Goal: Information Seeking & Learning: Learn about a topic

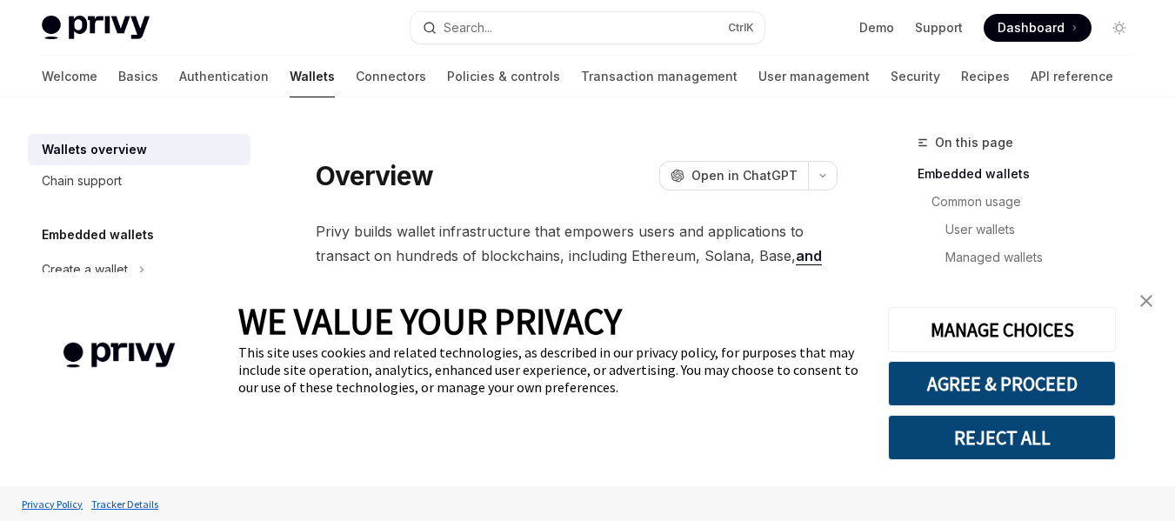
scroll to position [261, 0]
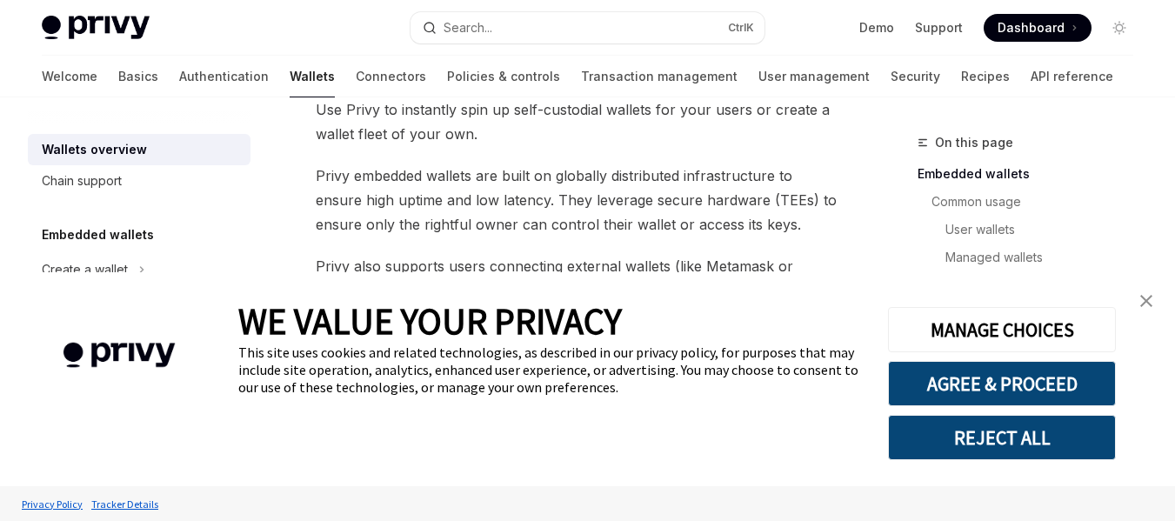
click at [444, 222] on span "Privy embedded wallets are built on globally distributed infrastructure to ensu…" at bounding box center [577, 199] width 522 height 73
drag, startPoint x: 444, startPoint y: 222, endPoint x: 613, endPoint y: 216, distance: 168.8
click at [613, 216] on span "Privy embedded wallets are built on globally distributed infrastructure to ensu…" at bounding box center [577, 199] width 522 height 73
click at [1147, 293] on link "close banner" at bounding box center [1146, 300] width 35 height 35
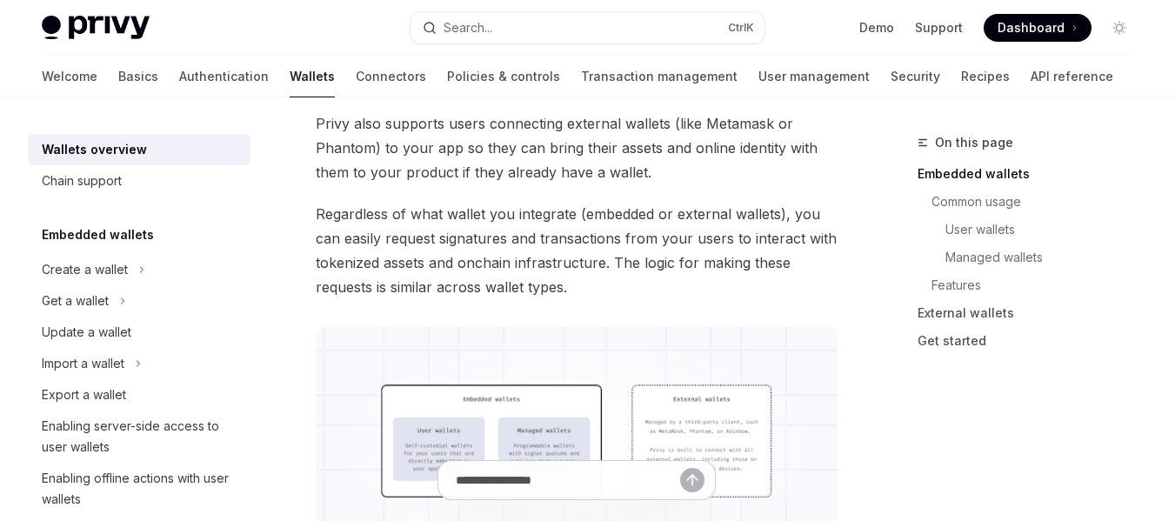
scroll to position [435, 0]
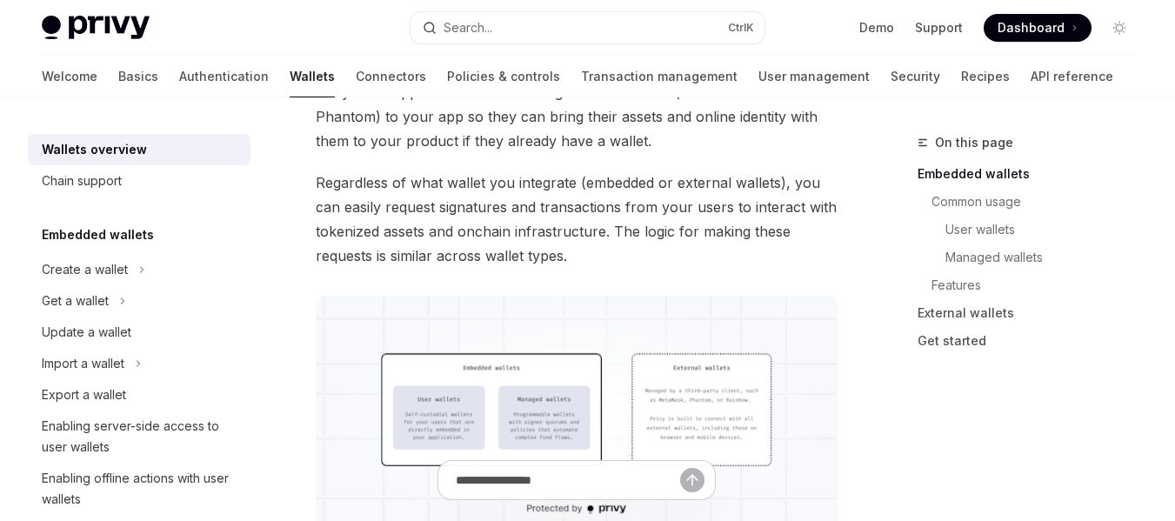
click at [346, 177] on span "Regardless of what wallet you integrate (embedded or external wallets), you can…" at bounding box center [577, 218] width 522 height 97
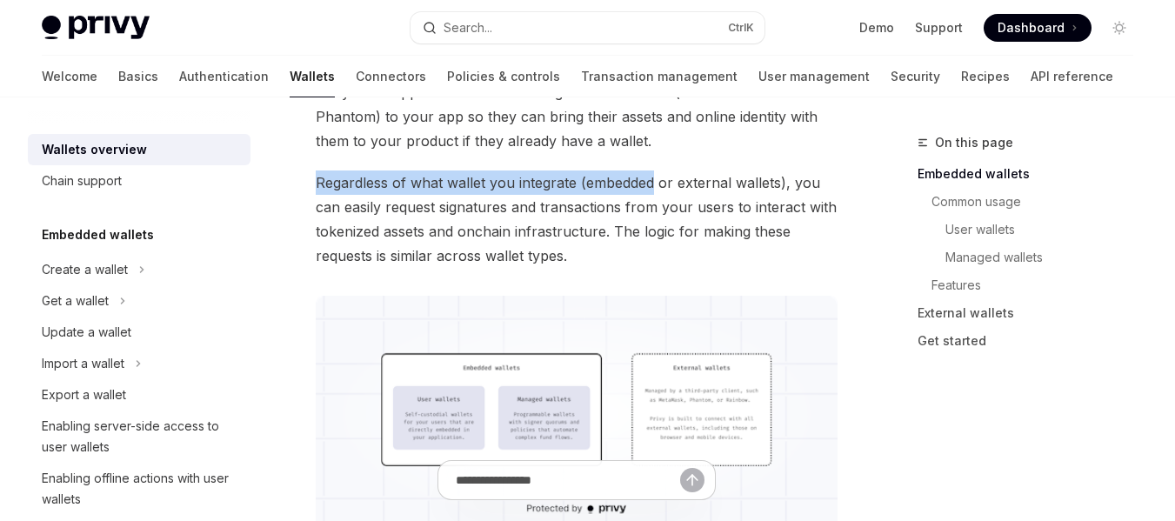
drag, startPoint x: 346, startPoint y: 177, endPoint x: 582, endPoint y: 185, distance: 235.8
click at [582, 185] on span "Regardless of what wallet you integrate (embedded or external wallets), you can…" at bounding box center [577, 218] width 522 height 97
click at [619, 185] on span "Regardless of what wallet you integrate (embedded or external wallets), you can…" at bounding box center [577, 218] width 522 height 97
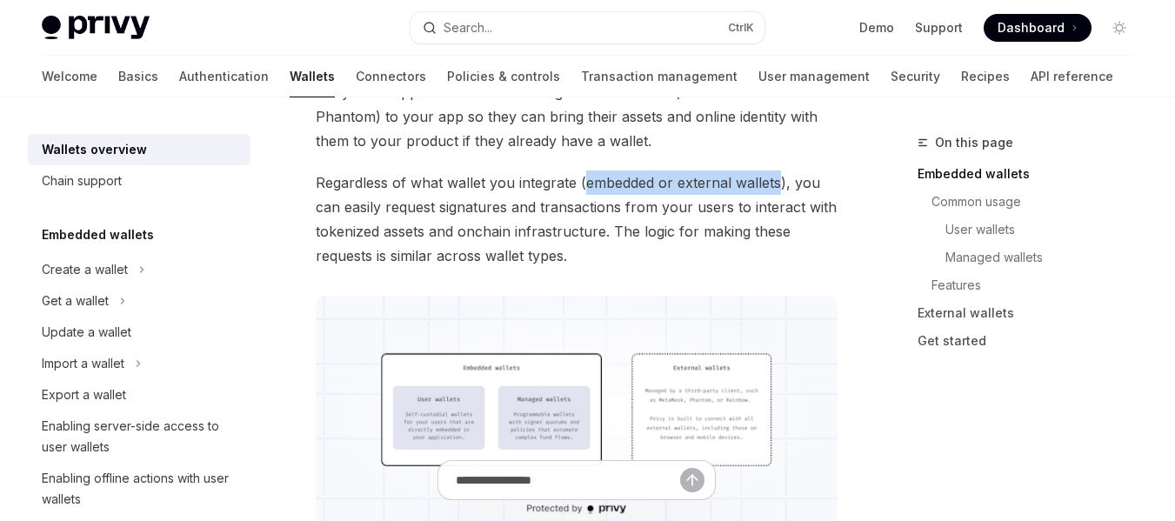
drag, startPoint x: 619, startPoint y: 185, endPoint x: 747, endPoint y: 182, distance: 127.9
click at [747, 182] on span "Regardless of what wallet you integrate (embedded or external wallets), you can…" at bounding box center [577, 218] width 522 height 97
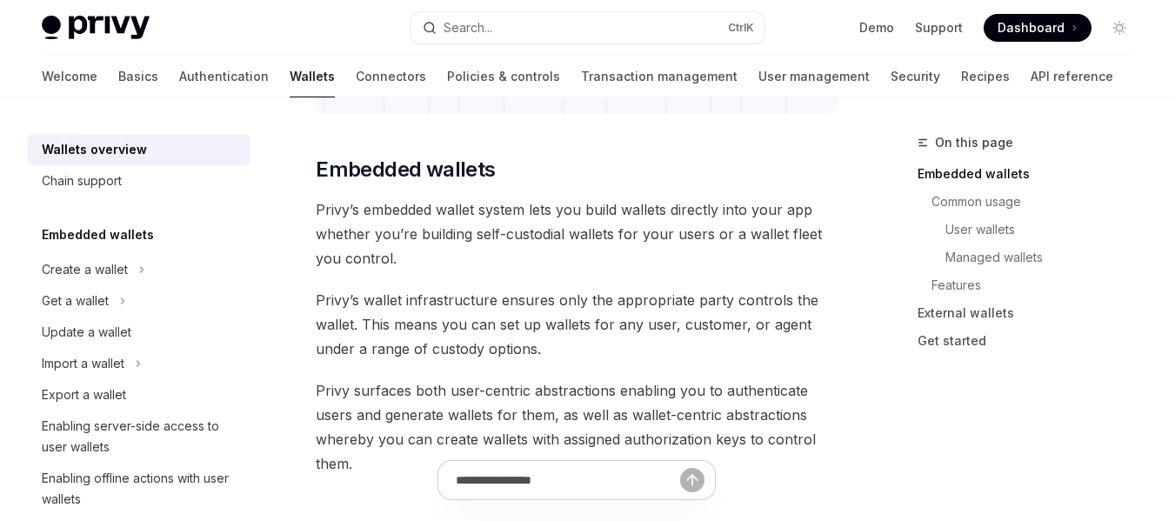
scroll to position [870, 0]
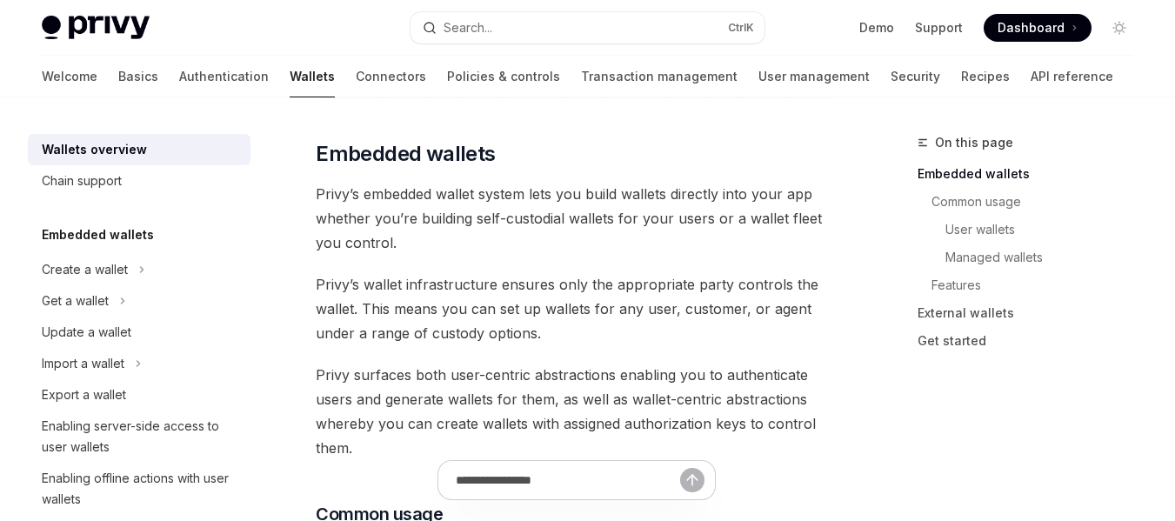
click at [349, 218] on span "Privy’s embedded wallet system lets you build wallets directly into your app wh…" at bounding box center [577, 218] width 522 height 73
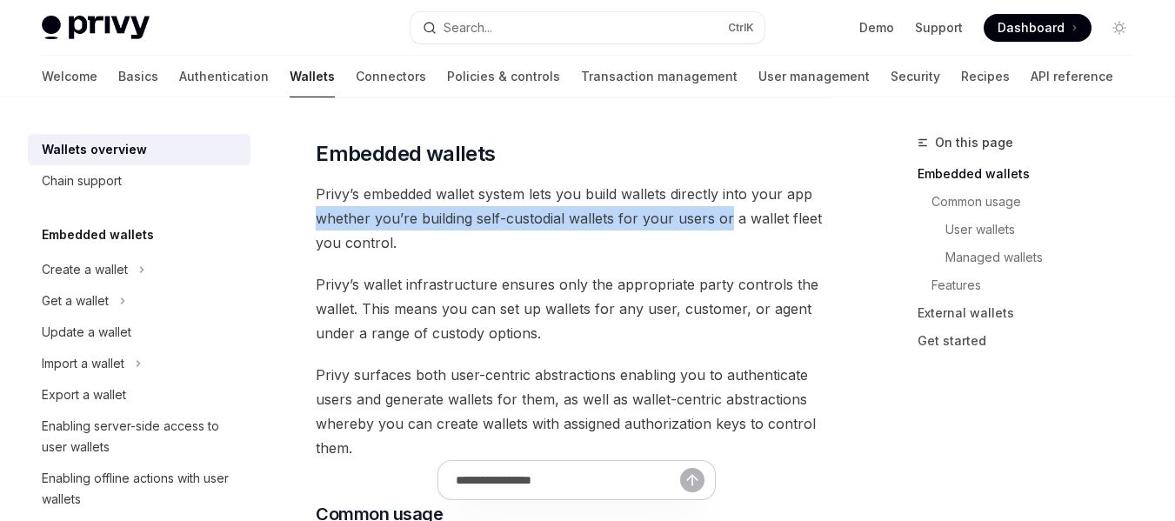
drag, startPoint x: 349, startPoint y: 217, endPoint x: 757, endPoint y: 225, distance: 407.9
click at [756, 225] on span "Privy’s embedded wallet system lets you build wallets directly into your app wh…" at bounding box center [577, 218] width 522 height 73
click at [757, 225] on span "Privy’s embedded wallet system lets you build wallets directly into your app wh…" at bounding box center [577, 218] width 522 height 73
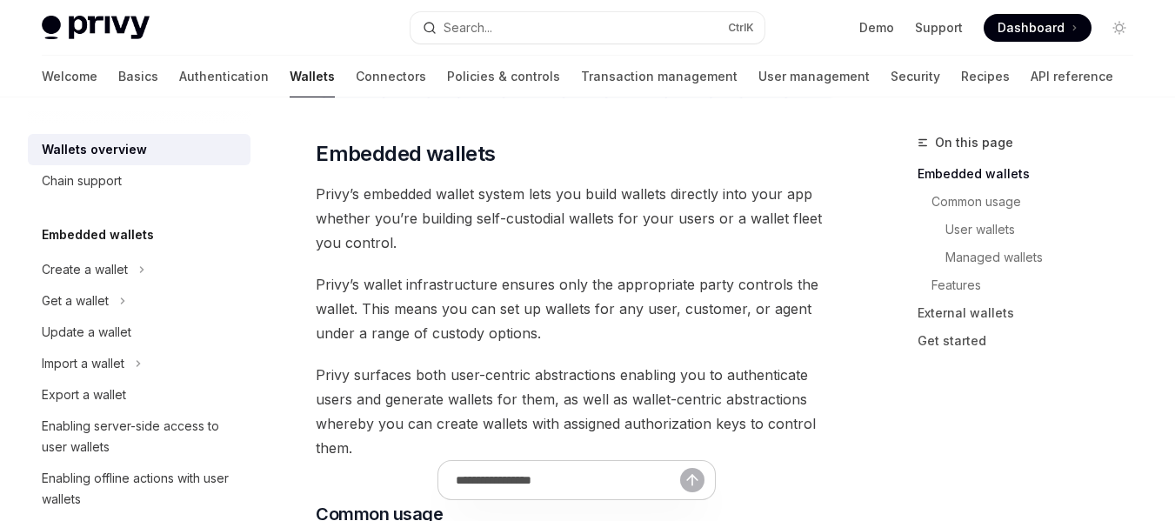
click at [742, 216] on span "Privy’s embedded wallet system lets you build wallets directly into your app wh…" at bounding box center [577, 218] width 522 height 73
drag, startPoint x: 742, startPoint y: 216, endPoint x: 795, endPoint y: 215, distance: 53.1
click at [795, 215] on span "Privy’s embedded wallet system lets you build wallets directly into your app wh…" at bounding box center [577, 218] width 522 height 73
click at [744, 220] on span "Privy’s embedded wallet system lets you build wallets directly into your app wh…" at bounding box center [577, 218] width 522 height 73
drag, startPoint x: 744, startPoint y: 220, endPoint x: 812, endPoint y: 219, distance: 68.7
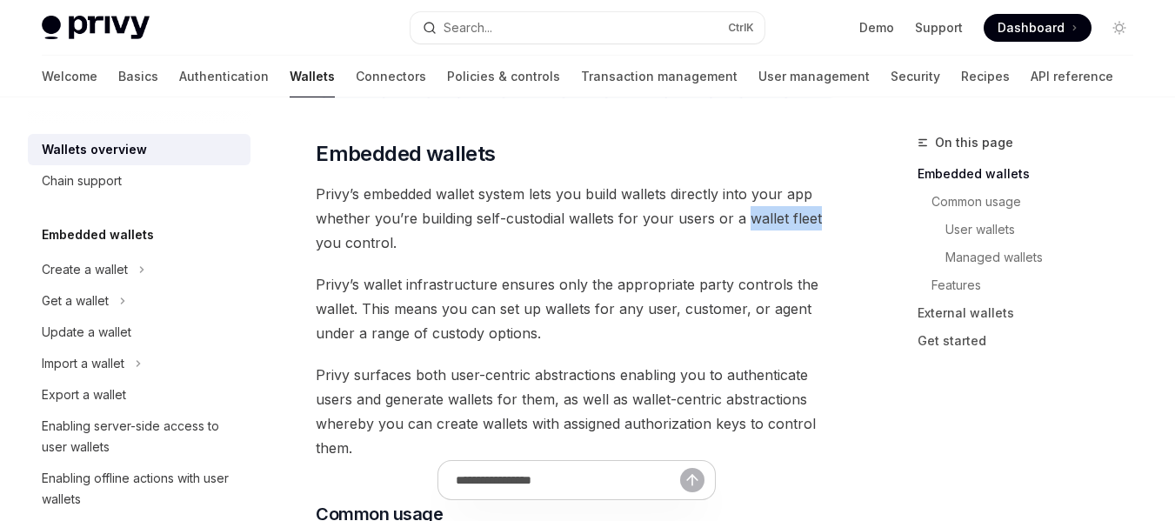
click at [812, 219] on span "Privy’s embedded wallet system lets you build wallets directly into your app wh…" at bounding box center [577, 218] width 522 height 73
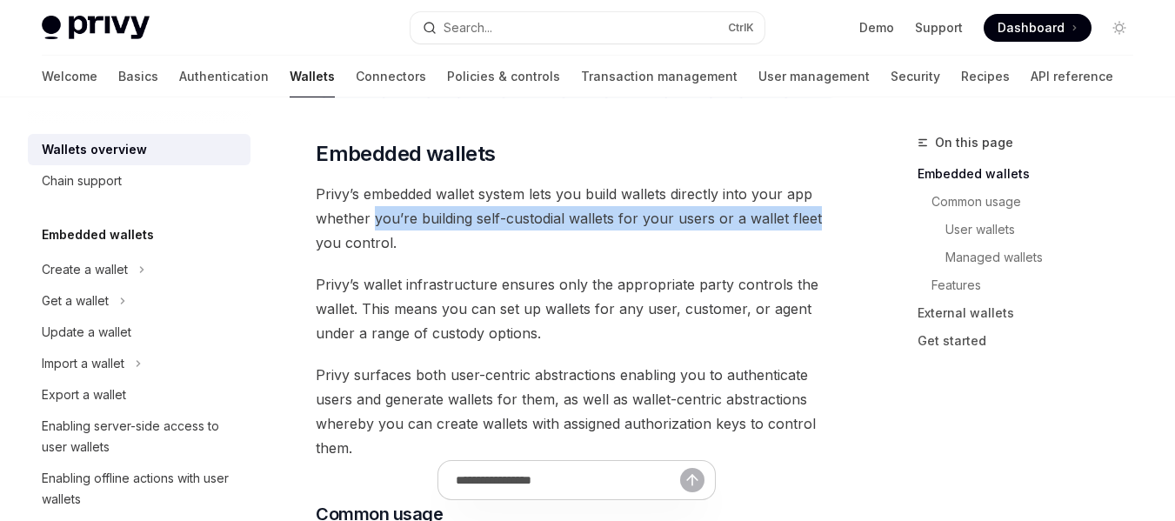
drag, startPoint x: 812, startPoint y: 219, endPoint x: 383, endPoint y: 213, distance: 429.6
click at [383, 213] on span "Privy’s embedded wallet system lets you build wallets directly into your app wh…" at bounding box center [577, 218] width 522 height 73
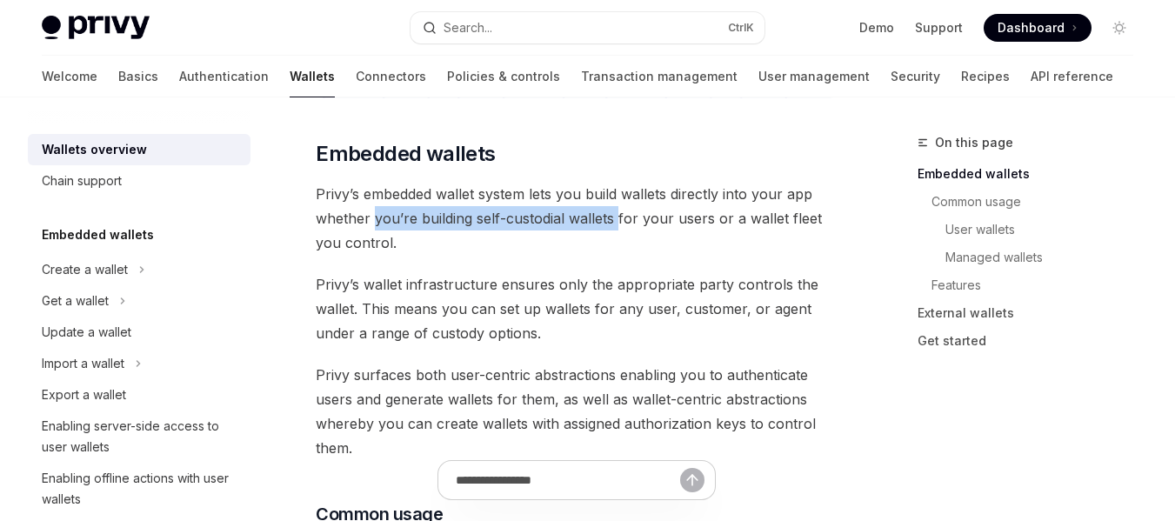
drag, startPoint x: 474, startPoint y: 206, endPoint x: 616, endPoint y: 208, distance: 141.8
click at [616, 208] on span "Privy’s embedded wallet system lets you build wallets directly into your app wh…" at bounding box center [577, 218] width 522 height 73
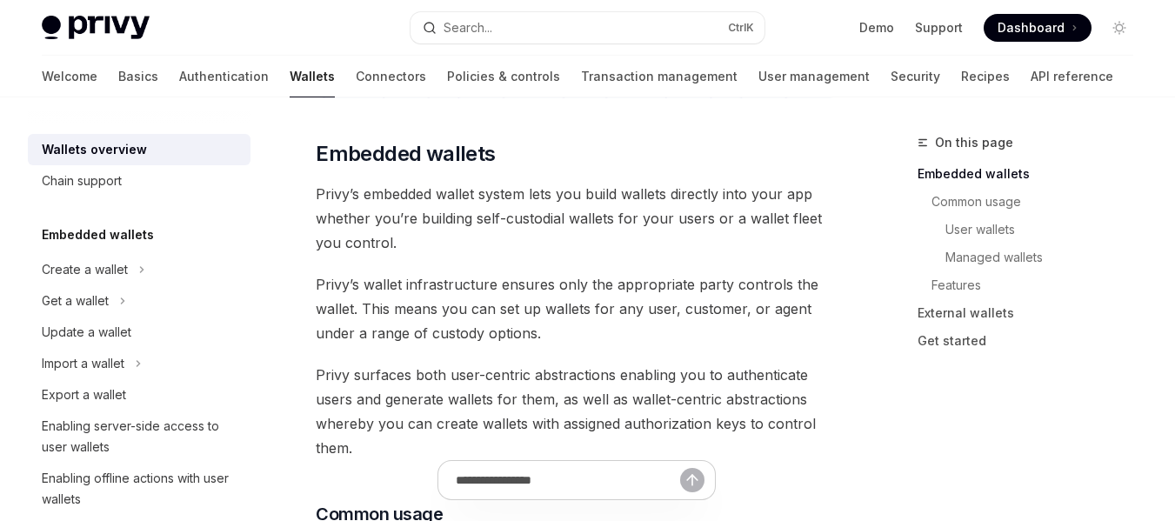
click at [490, 275] on span "Privy’s wallet infrastructure ensures only the appropriate party controls the w…" at bounding box center [577, 308] width 522 height 73
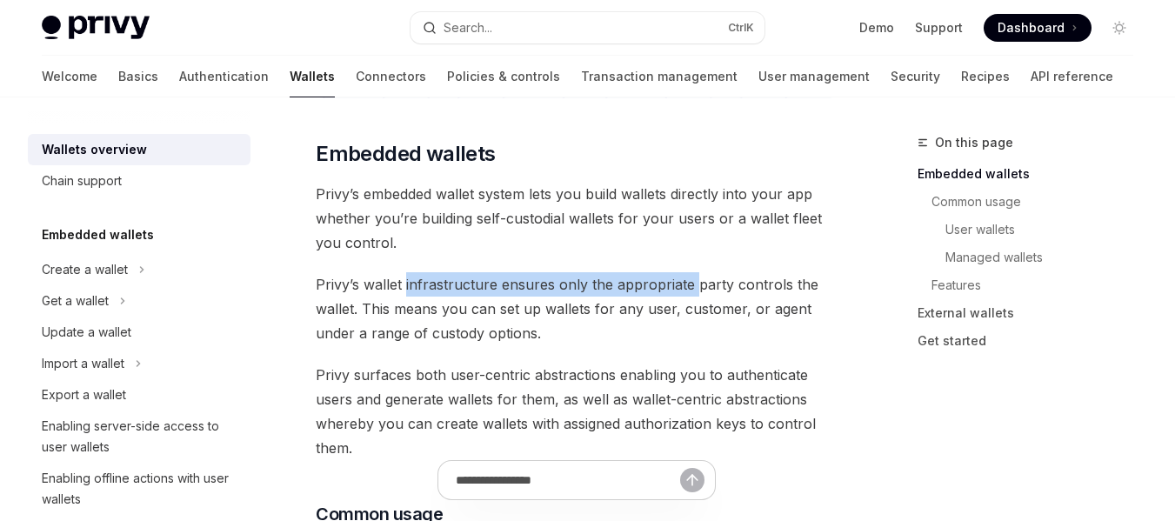
drag, startPoint x: 490, startPoint y: 275, endPoint x: 686, endPoint y: 279, distance: 196.6
click at [686, 279] on span "Privy’s wallet infrastructure ensures only the appropriate party controls the w…" at bounding box center [577, 308] width 522 height 73
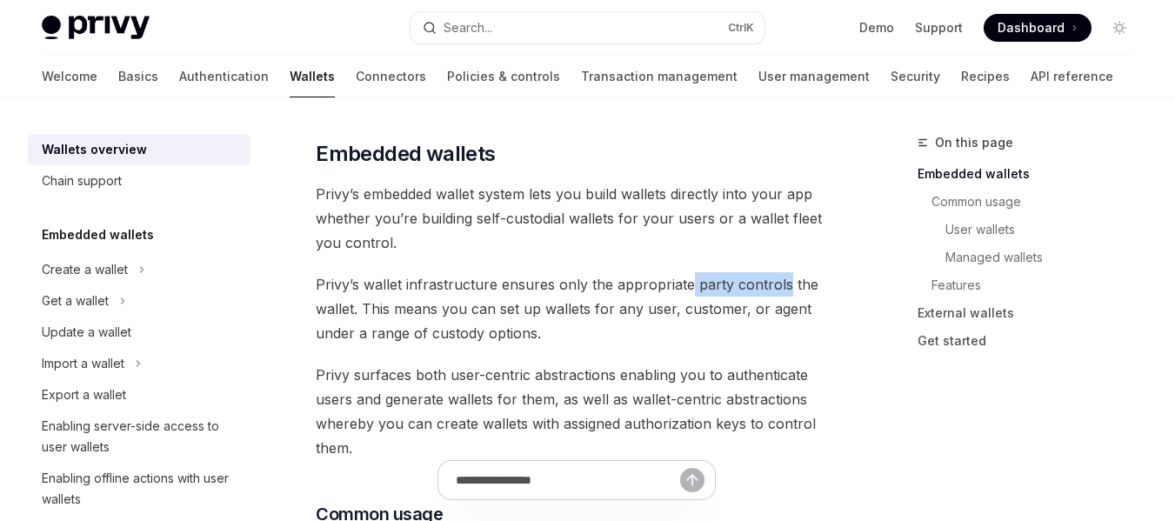
drag, startPoint x: 686, startPoint y: 279, endPoint x: 771, endPoint y: 276, distance: 85.3
click at [771, 276] on span "Privy’s wallet infrastructure ensures only the appropriate party controls the w…" at bounding box center [577, 308] width 522 height 73
click at [378, 315] on span "Privy’s wallet infrastructure ensures only the appropriate party controls the w…" at bounding box center [577, 308] width 522 height 73
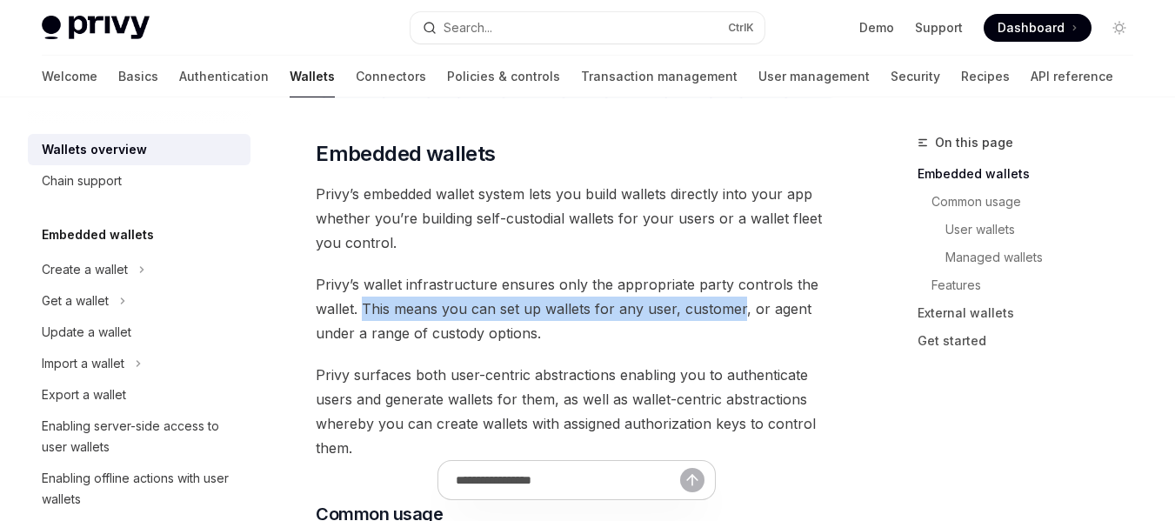
drag, startPoint x: 378, startPoint y: 315, endPoint x: 687, endPoint y: 303, distance: 308.9
click at [687, 303] on span "Privy’s wallet infrastructure ensures only the appropriate party controls the w…" at bounding box center [577, 308] width 522 height 73
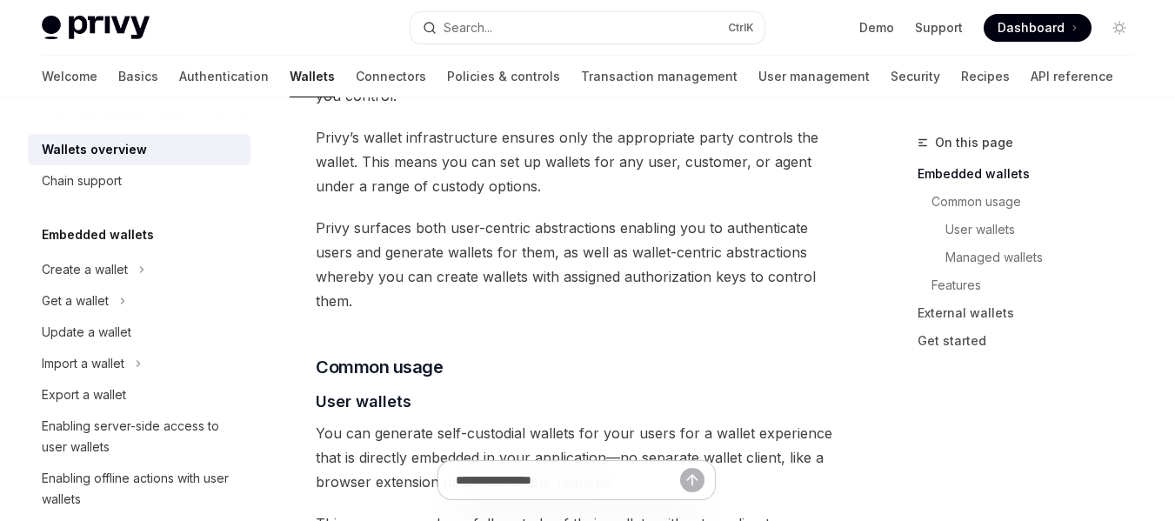
scroll to position [1044, 0]
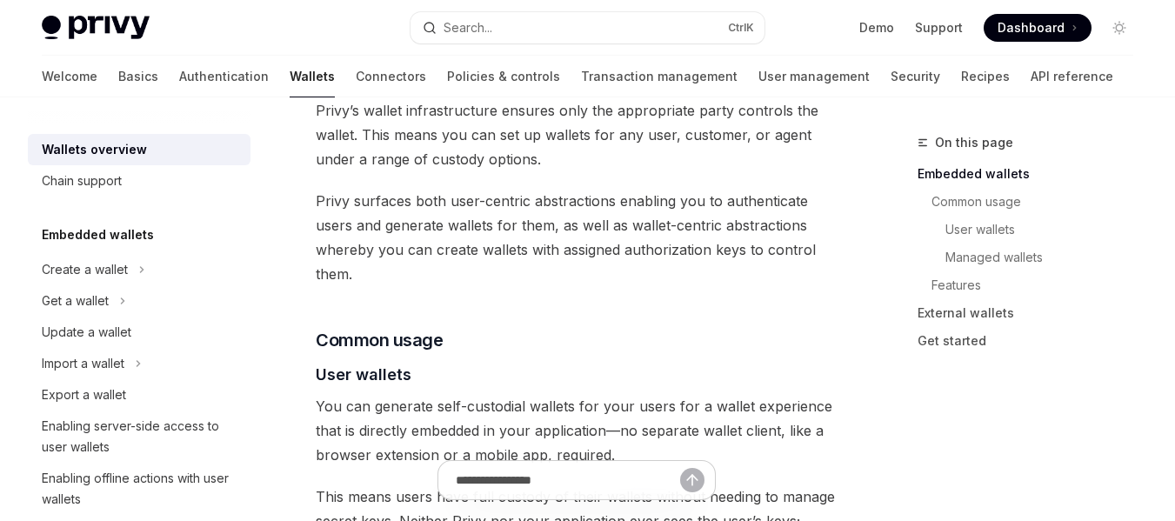
click at [329, 161] on span "Privy’s wallet infrastructure ensures only the appropriate party controls the w…" at bounding box center [577, 134] width 522 height 73
drag, startPoint x: 329, startPoint y: 161, endPoint x: 509, endPoint y: 158, distance: 180.0
click at [509, 158] on span "Privy’s wallet infrastructure ensures only the appropriate party controls the w…" at bounding box center [577, 134] width 522 height 73
drag, startPoint x: 509, startPoint y: 158, endPoint x: 341, endPoint y: 166, distance: 168.0
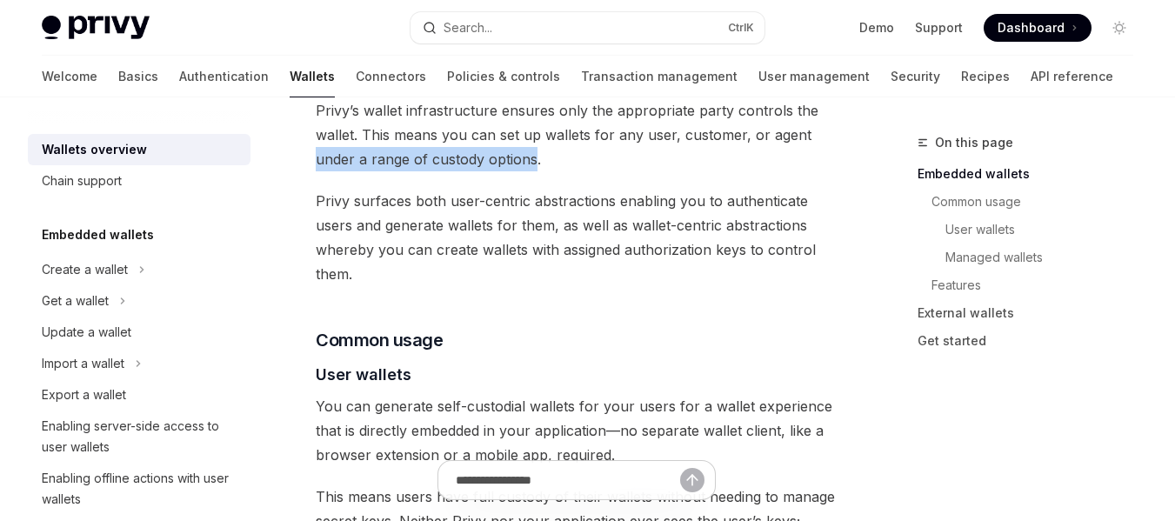
click at [341, 166] on span "Privy’s wallet infrastructure ensures only the appropriate party controls the w…" at bounding box center [577, 134] width 522 height 73
click at [357, 160] on span "Privy’s wallet infrastructure ensures only the appropriate party controls the w…" at bounding box center [577, 134] width 522 height 73
drag, startPoint x: 357, startPoint y: 160, endPoint x: 592, endPoint y: 163, distance: 235.7
click at [592, 163] on span "Privy’s wallet infrastructure ensures only the appropriate party controls the w…" at bounding box center [577, 134] width 522 height 73
click at [513, 164] on span "Privy’s wallet infrastructure ensures only the appropriate party controls the w…" at bounding box center [577, 134] width 522 height 73
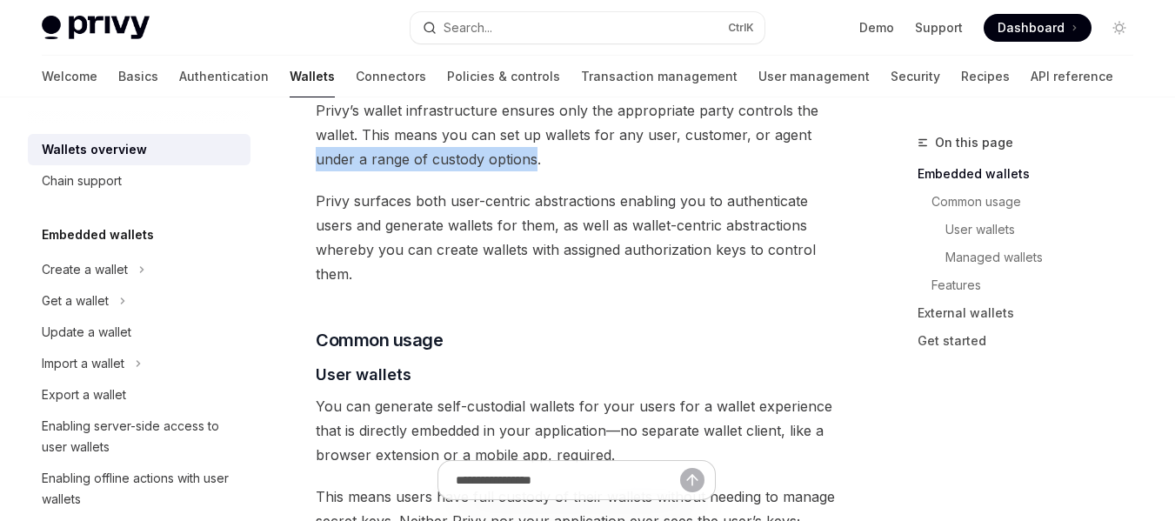
drag, startPoint x: 513, startPoint y: 164, endPoint x: 349, endPoint y: 154, distance: 164.7
click at [349, 154] on span "Privy’s wallet infrastructure ensures only the appropriate party controls the w…" at bounding box center [577, 134] width 522 height 73
click at [337, 200] on span "Privy surfaces both user-centric abstractions enabling you to authenticate user…" at bounding box center [577, 237] width 522 height 97
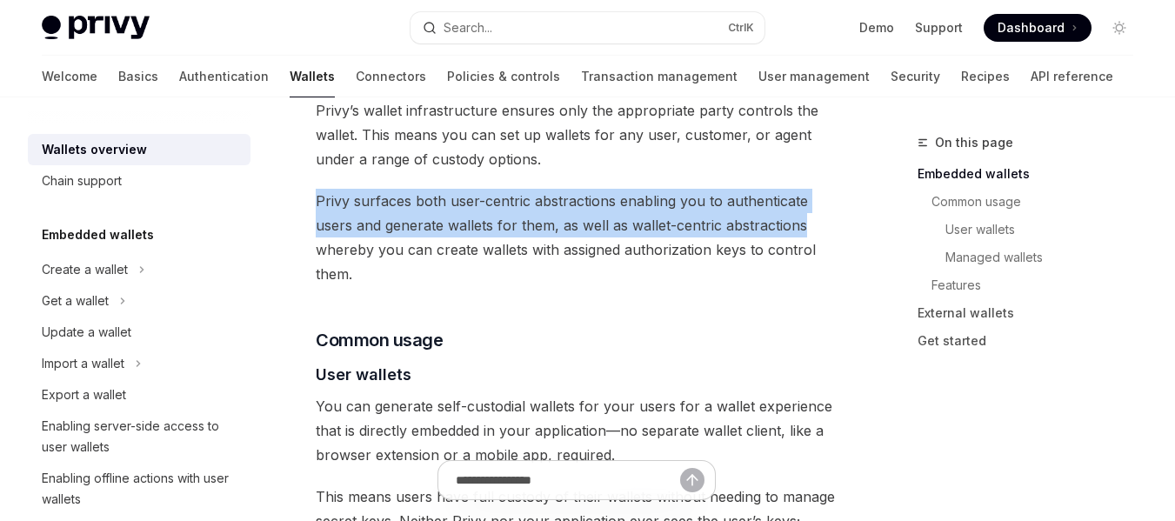
drag, startPoint x: 337, startPoint y: 200, endPoint x: 784, endPoint y: 214, distance: 447.2
click at [781, 214] on span "Privy surfaces both user-centric abstractions enabling you to authenticate user…" at bounding box center [577, 237] width 522 height 97
click at [497, 215] on span "Privy surfaces both user-centric abstractions enabling you to authenticate user…" at bounding box center [577, 237] width 522 height 97
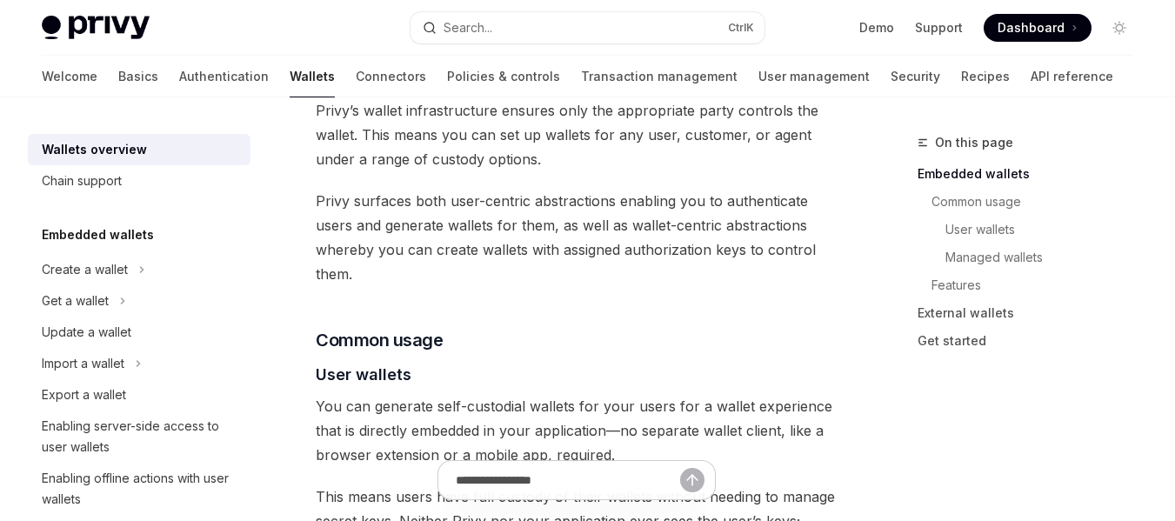
click at [462, 197] on span "Privy surfaces both user-centric abstractions enabling you to authenticate user…" at bounding box center [577, 237] width 522 height 97
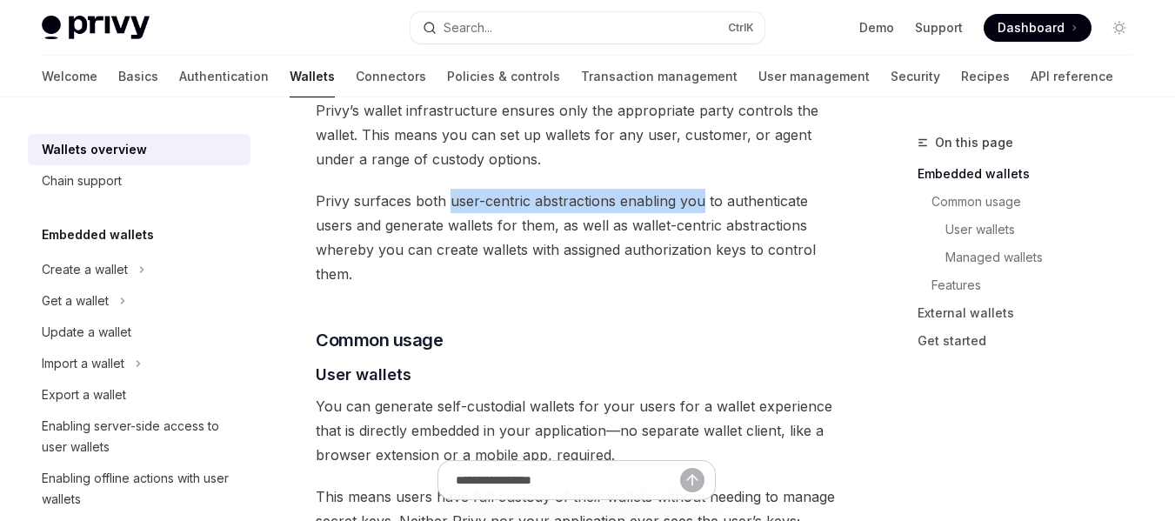
drag, startPoint x: 462, startPoint y: 197, endPoint x: 764, endPoint y: 210, distance: 302.9
click at [764, 210] on span "Privy surfaces both user-centric abstractions enabling you to authenticate user…" at bounding box center [577, 237] width 522 height 97
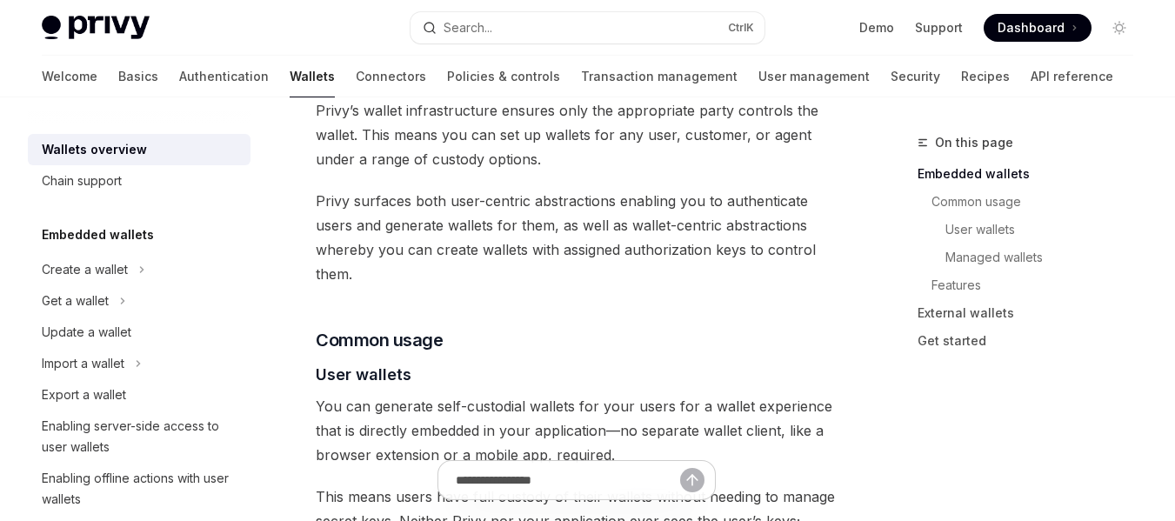
click at [710, 242] on span "Privy surfaces both user-centric abstractions enabling you to authenticate user…" at bounding box center [577, 237] width 522 height 97
click at [426, 223] on span "Privy surfaces both user-centric abstractions enabling you to authenticate user…" at bounding box center [577, 237] width 522 height 97
drag, startPoint x: 426, startPoint y: 223, endPoint x: 682, endPoint y: 226, distance: 255.7
click at [682, 226] on span "Privy surfaces both user-centric abstractions enabling you to authenticate user…" at bounding box center [577, 237] width 522 height 97
click at [585, 227] on span "Privy surfaces both user-centric abstractions enabling you to authenticate user…" at bounding box center [577, 237] width 522 height 97
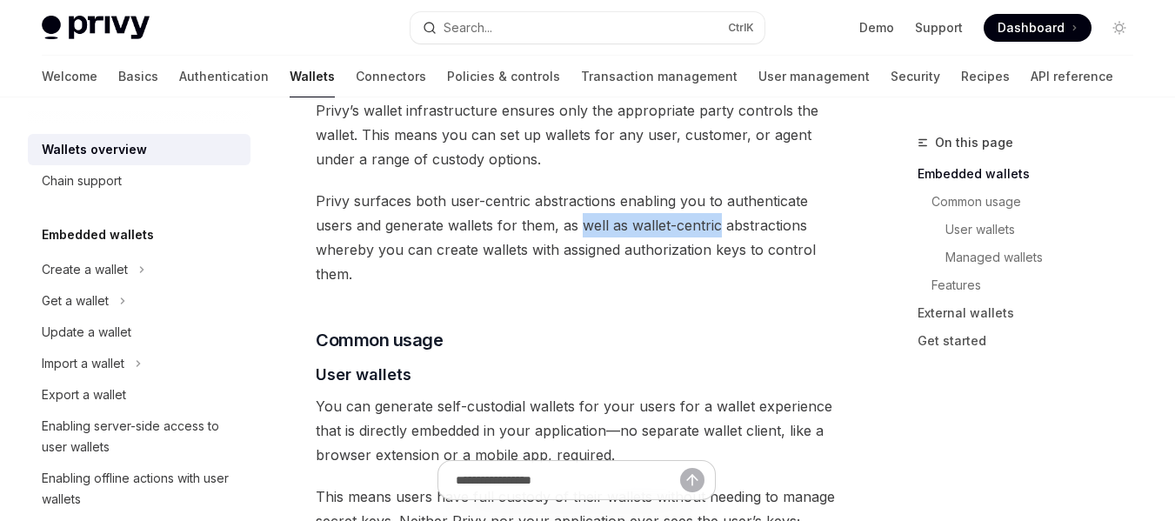
drag, startPoint x: 584, startPoint y: 227, endPoint x: 747, endPoint y: 230, distance: 162.6
click at [747, 230] on span "Privy surfaces both user-centric abstractions enabling you to authenticate user…" at bounding box center [577, 237] width 522 height 97
click at [343, 245] on span "Privy surfaces both user-centric abstractions enabling you to authenticate user…" at bounding box center [577, 237] width 522 height 97
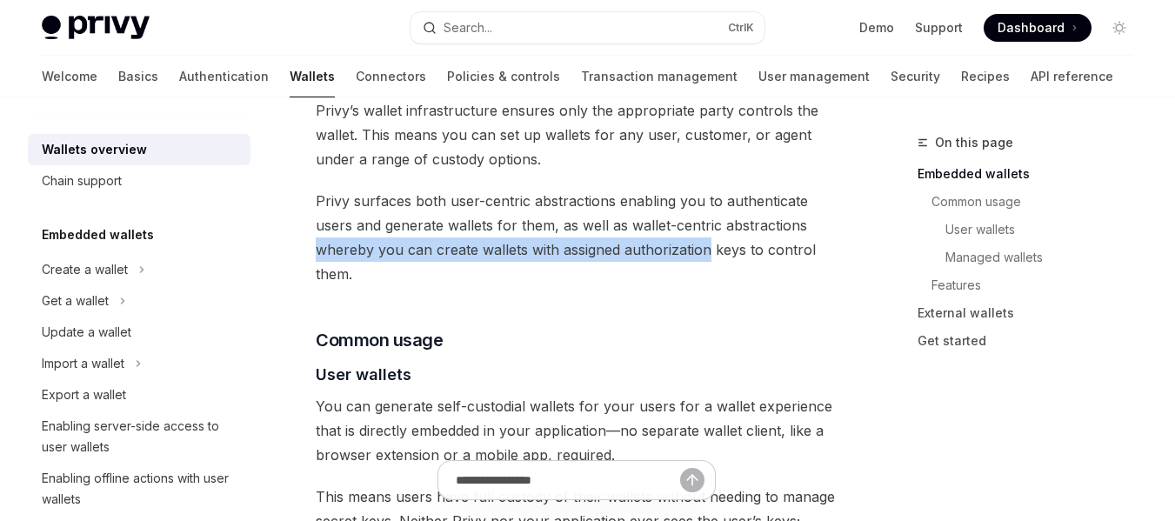
drag, startPoint x: 357, startPoint y: 243, endPoint x: 680, endPoint y: 247, distance: 322.6
click at [680, 247] on span "Privy surfaces both user-centric abstractions enabling you to authenticate user…" at bounding box center [577, 237] width 522 height 97
click at [533, 251] on span "Privy surfaces both user-centric abstractions enabling you to authenticate user…" at bounding box center [577, 237] width 522 height 97
drag, startPoint x: 533, startPoint y: 251, endPoint x: 800, endPoint y: 251, distance: 267.0
click at [800, 251] on span "Privy surfaces both user-centric abstractions enabling you to authenticate user…" at bounding box center [577, 237] width 522 height 97
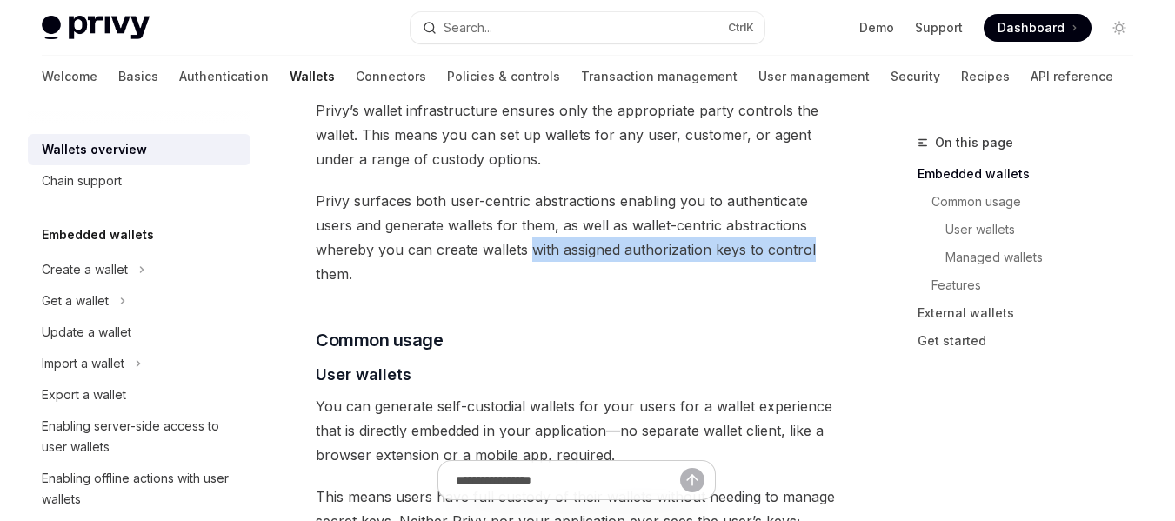
click at [800, 251] on span "Privy surfaces both user-centric abstractions enabling you to authenticate user…" at bounding box center [577, 237] width 522 height 97
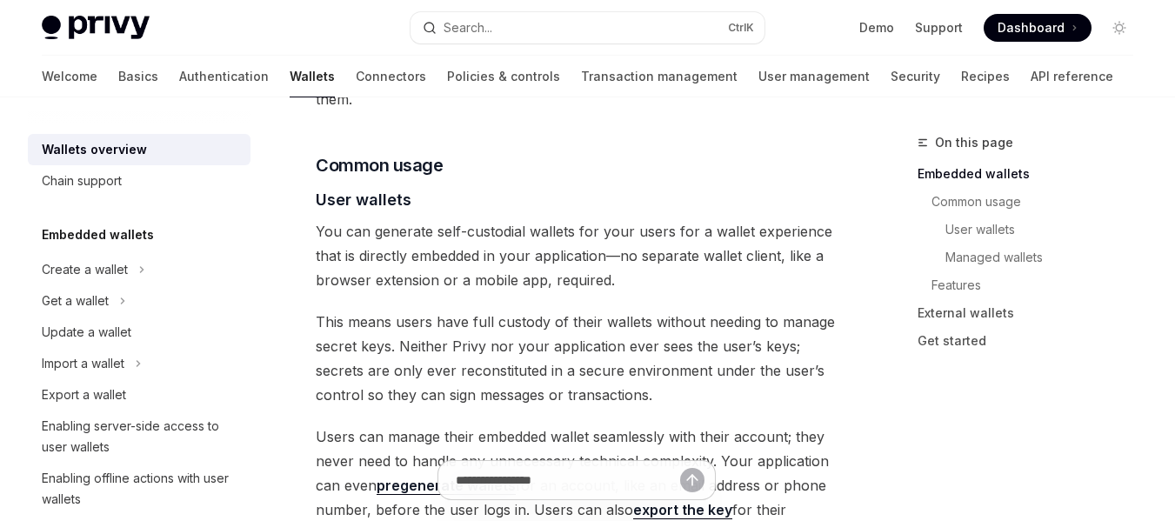
scroll to position [1217, 0]
click at [328, 257] on span "You can generate self-custodial wallets for your users for a wallet experience …" at bounding box center [577, 256] width 522 height 73
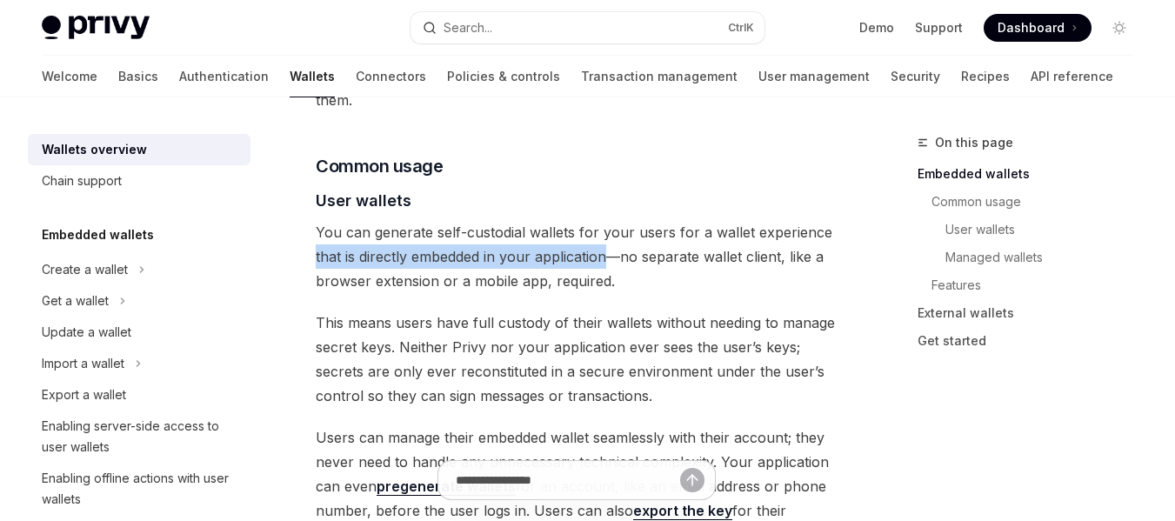
drag, startPoint x: 328, startPoint y: 257, endPoint x: 586, endPoint y: 258, distance: 258.3
click at [585, 258] on span "You can generate self-custodial wallets for your users for a wallet experience …" at bounding box center [577, 256] width 522 height 73
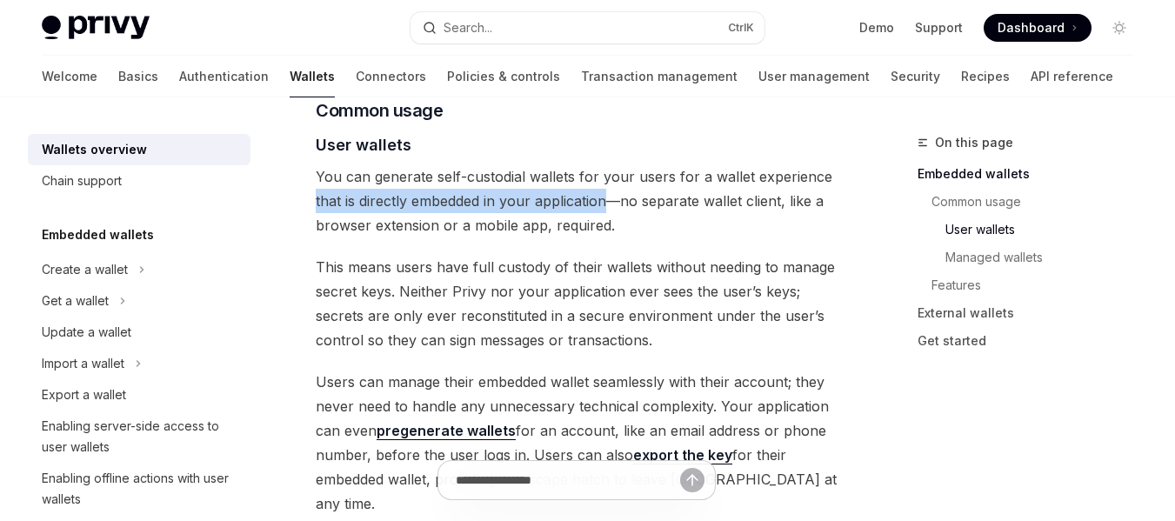
scroll to position [1304, 0]
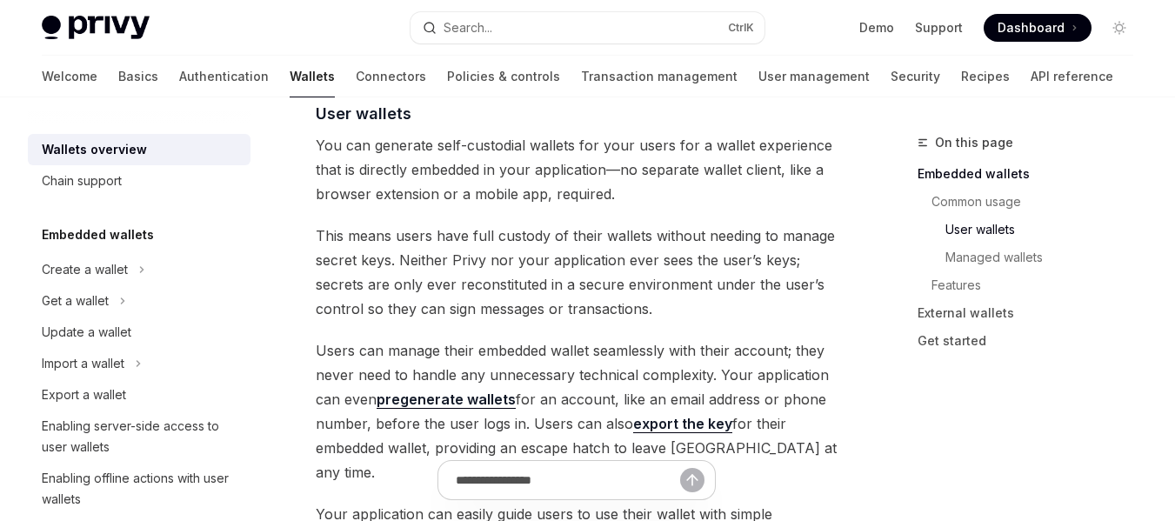
click at [349, 189] on span "You can generate self-custodial wallets for your users for a wallet experience …" at bounding box center [577, 169] width 522 height 73
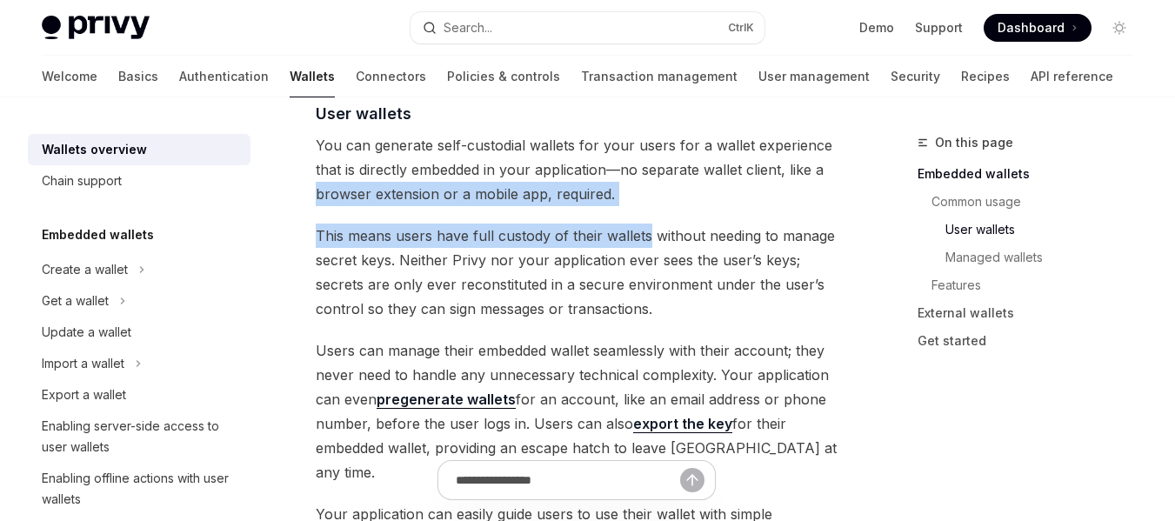
drag, startPoint x: 349, startPoint y: 189, endPoint x: 656, endPoint y: 219, distance: 308.5
click at [332, 232] on span "This means users have full custody of their wallets without needing to manage s…" at bounding box center [577, 271] width 522 height 97
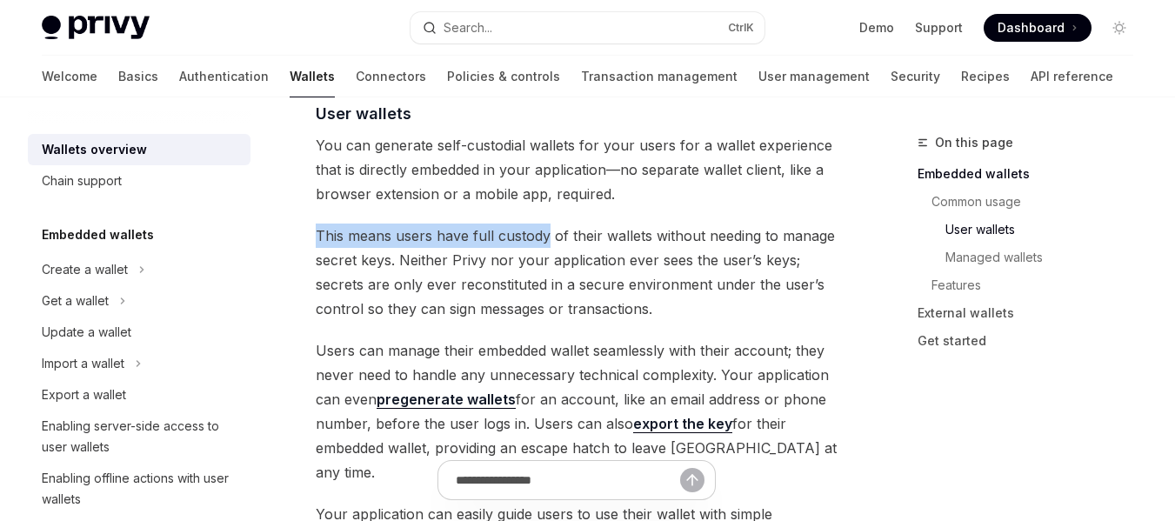
drag, startPoint x: 332, startPoint y: 232, endPoint x: 737, endPoint y: 238, distance: 405.3
click at [728, 238] on span "This means users have full custody of their wallets without needing to manage s…" at bounding box center [577, 271] width 522 height 97
click at [679, 282] on span "This means users have full custody of their wallets without needing to manage s…" at bounding box center [577, 271] width 522 height 97
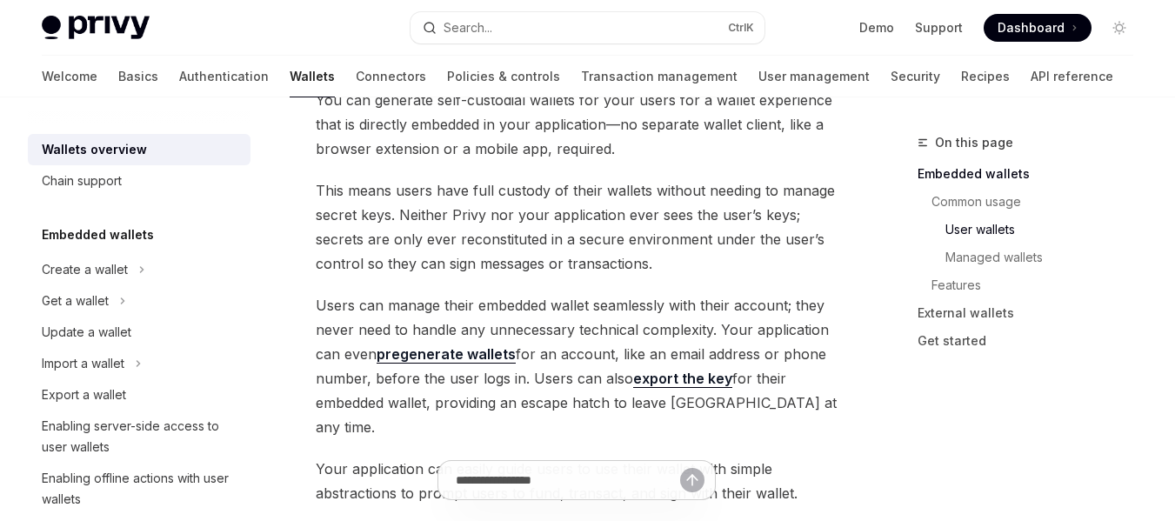
scroll to position [1391, 0]
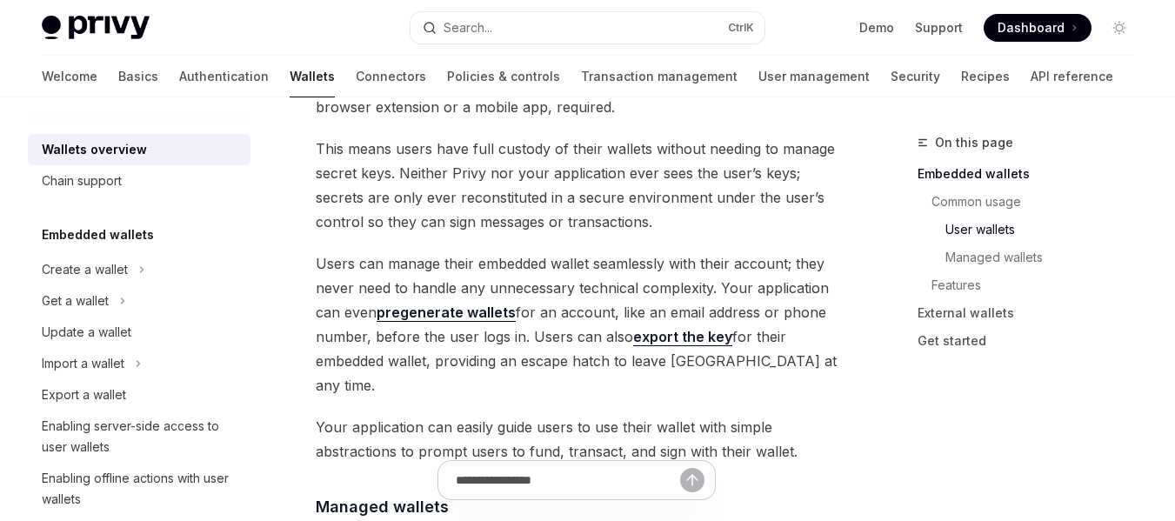
click at [410, 150] on span "This means users have full custody of their wallets without needing to manage s…" at bounding box center [577, 185] width 522 height 97
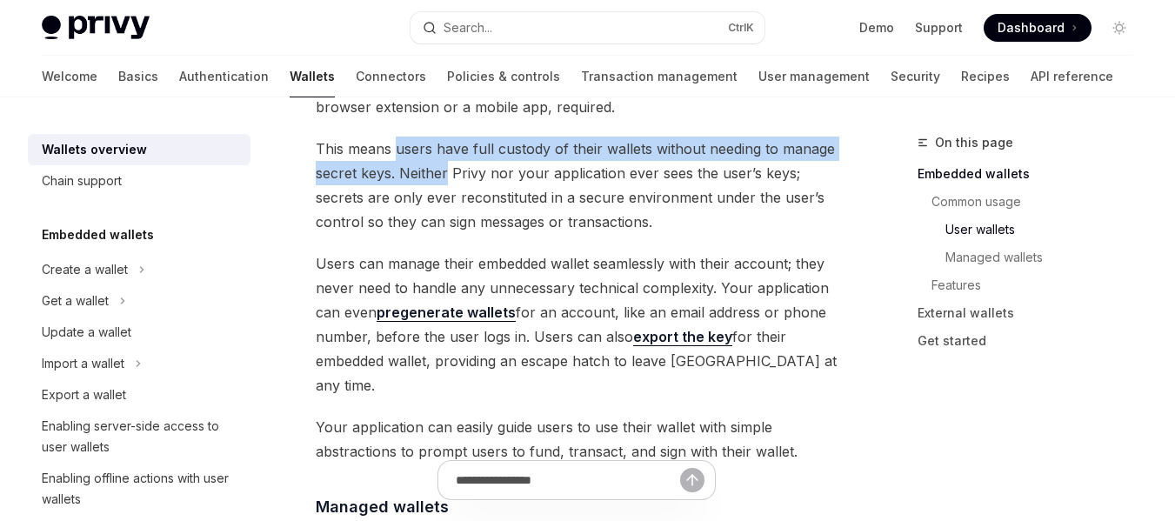
drag, startPoint x: 410, startPoint y: 150, endPoint x: 426, endPoint y: 170, distance: 25.4
click at [426, 170] on span "This means users have full custody of their wallets without needing to manage s…" at bounding box center [577, 185] width 522 height 97
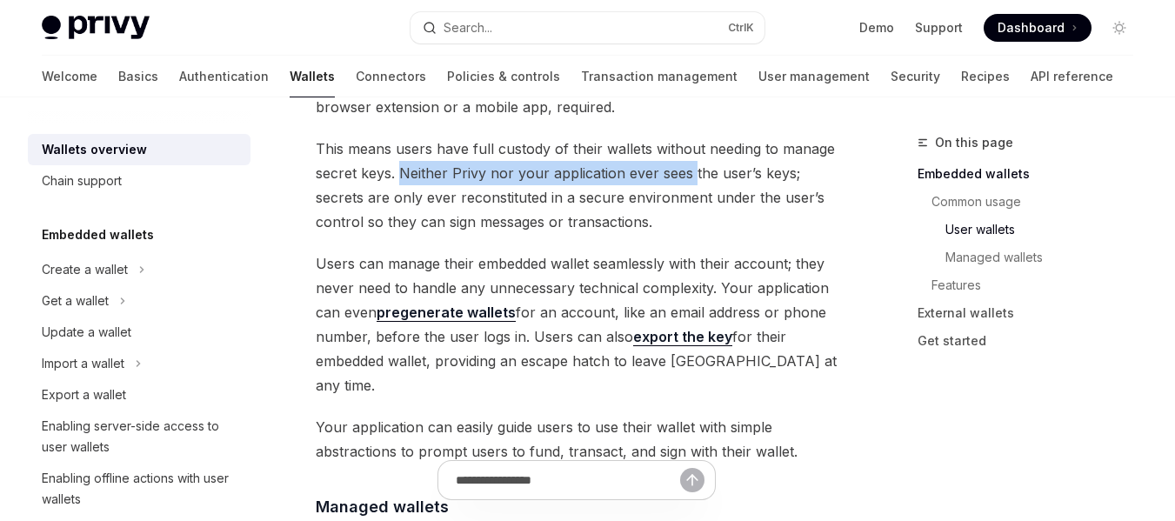
drag, startPoint x: 426, startPoint y: 170, endPoint x: 687, endPoint y: 163, distance: 261.0
click at [687, 163] on span "This means users have full custody of their wallets without needing to manage s…" at bounding box center [577, 185] width 522 height 97
click at [628, 177] on span "This means users have full custody of their wallets without needing to manage s…" at bounding box center [577, 185] width 522 height 97
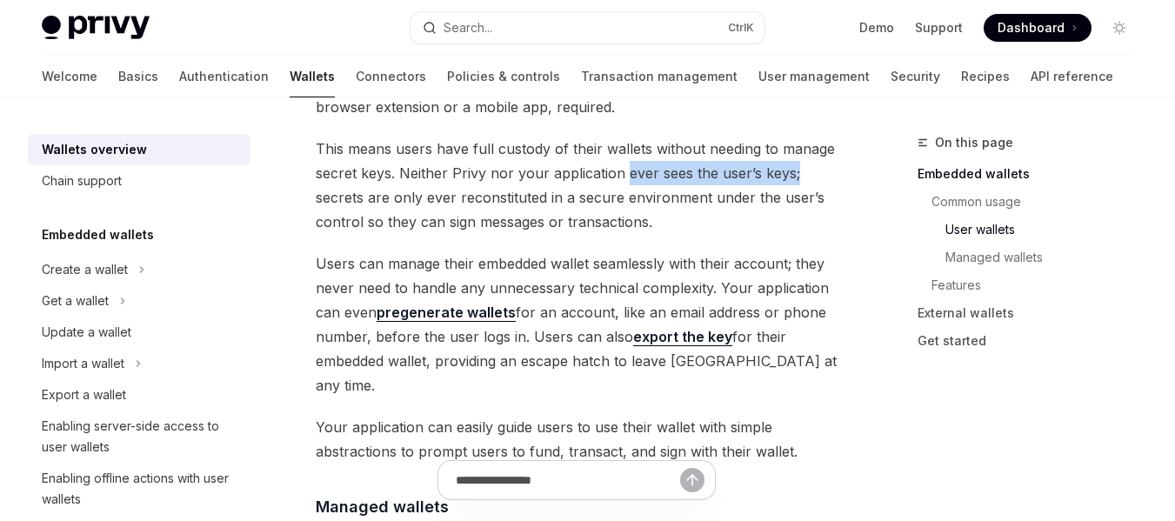
drag, startPoint x: 628, startPoint y: 177, endPoint x: 841, endPoint y: 183, distance: 213.1
click at [459, 183] on span "This means users have full custody of their wallets without needing to manage s…" at bounding box center [577, 185] width 522 height 97
click at [432, 170] on span "This means users have full custody of their wallets without needing to manage s…" at bounding box center [577, 185] width 522 height 97
drag, startPoint x: 432, startPoint y: 170, endPoint x: 802, endPoint y: 171, distance: 369.6
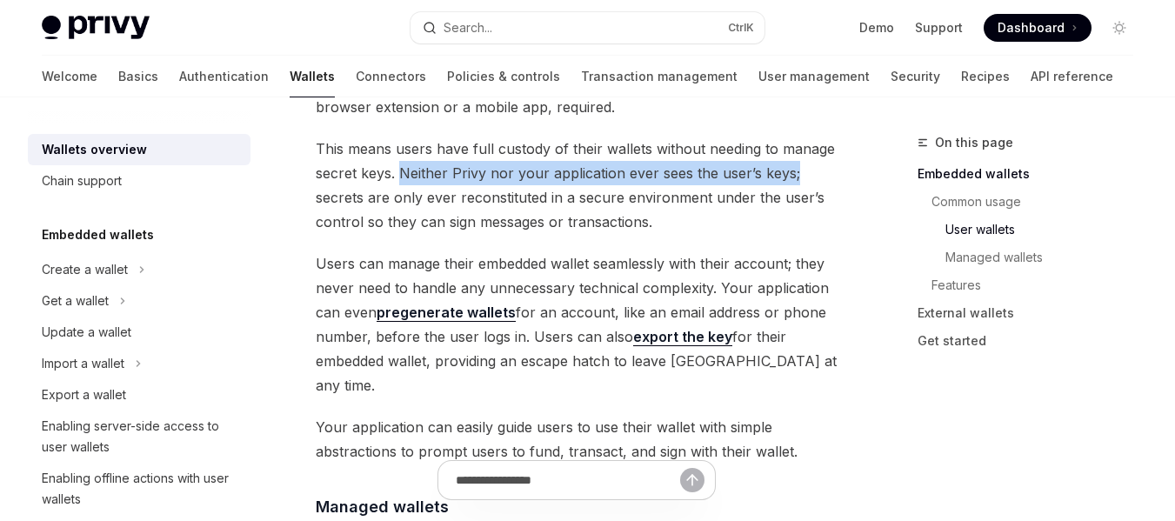
click at [802, 171] on span "This means users have full custody of their wallets without needing to manage s…" at bounding box center [577, 185] width 522 height 97
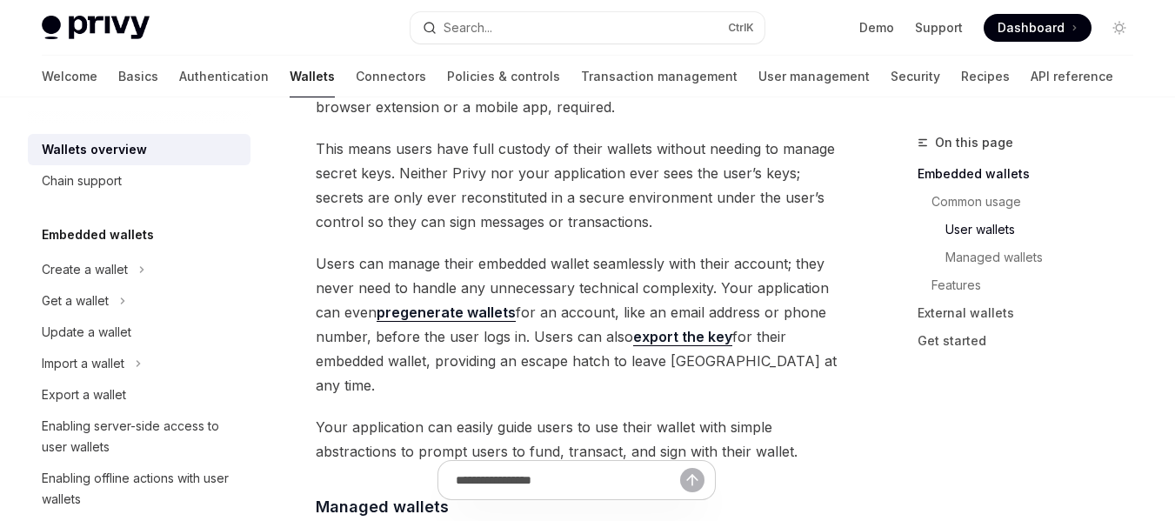
click at [352, 197] on span "This means users have full custody of their wallets without needing to manage s…" at bounding box center [577, 185] width 522 height 97
drag, startPoint x: 352, startPoint y: 197, endPoint x: 602, endPoint y: 194, distance: 249.6
click at [602, 194] on span "This means users have full custody of their wallets without needing to manage s…" at bounding box center [577, 185] width 522 height 97
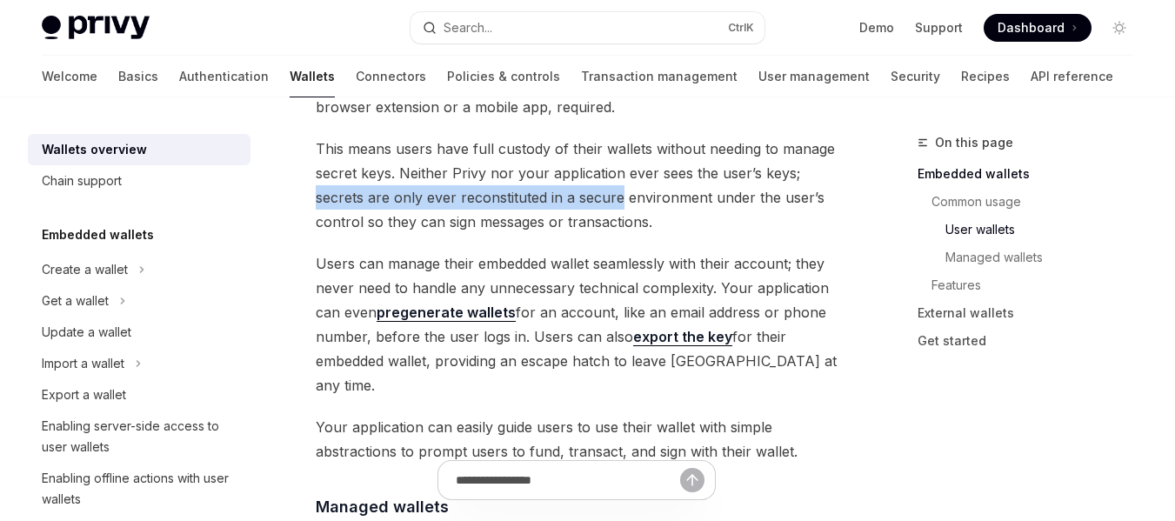
click at [456, 200] on span "This means users have full custody of their wallets without needing to manage s…" at bounding box center [577, 185] width 522 height 97
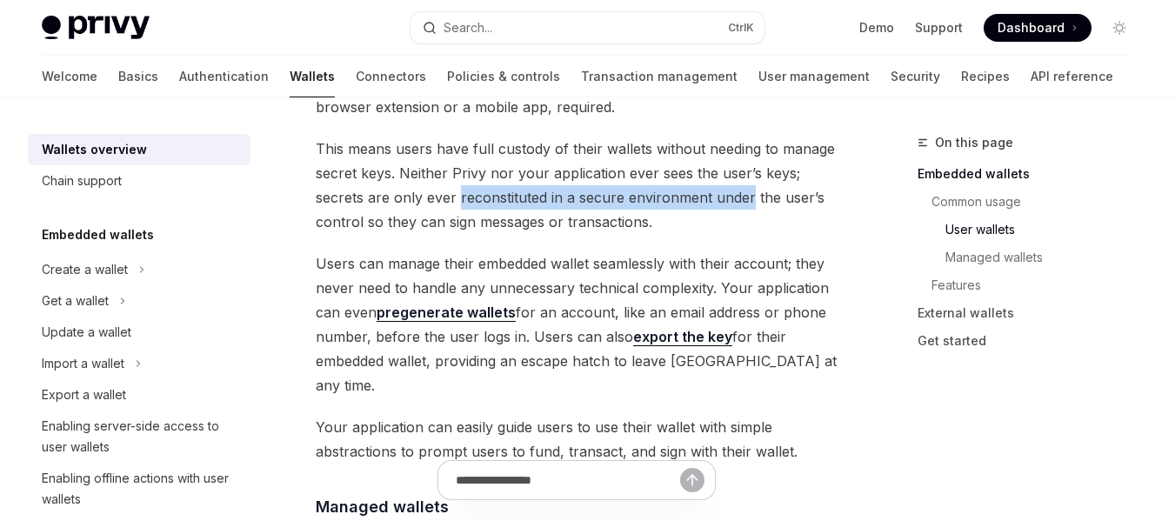
drag, startPoint x: 479, startPoint y: 197, endPoint x: 710, endPoint y: 198, distance: 231.3
click at [710, 198] on span "This means users have full custody of their wallets without needing to manage s…" at bounding box center [577, 185] width 522 height 97
drag, startPoint x: 710, startPoint y: 198, endPoint x: 431, endPoint y: 203, distance: 279.2
click at [431, 203] on span "This means users have full custody of their wallets without needing to manage s…" at bounding box center [577, 185] width 522 height 97
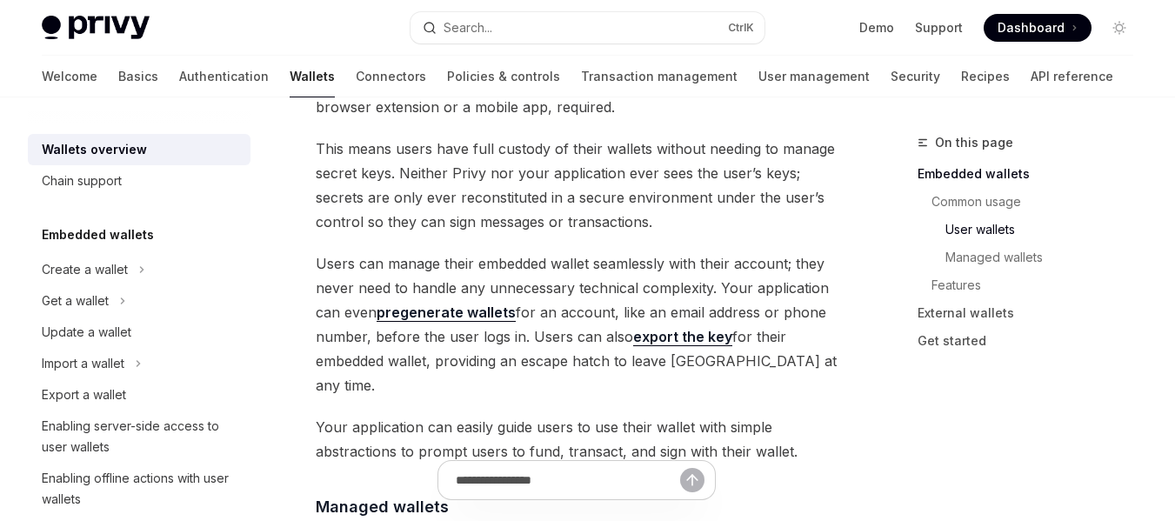
click at [339, 219] on span "This means users have full custody of their wallets without needing to manage s…" at bounding box center [577, 185] width 522 height 97
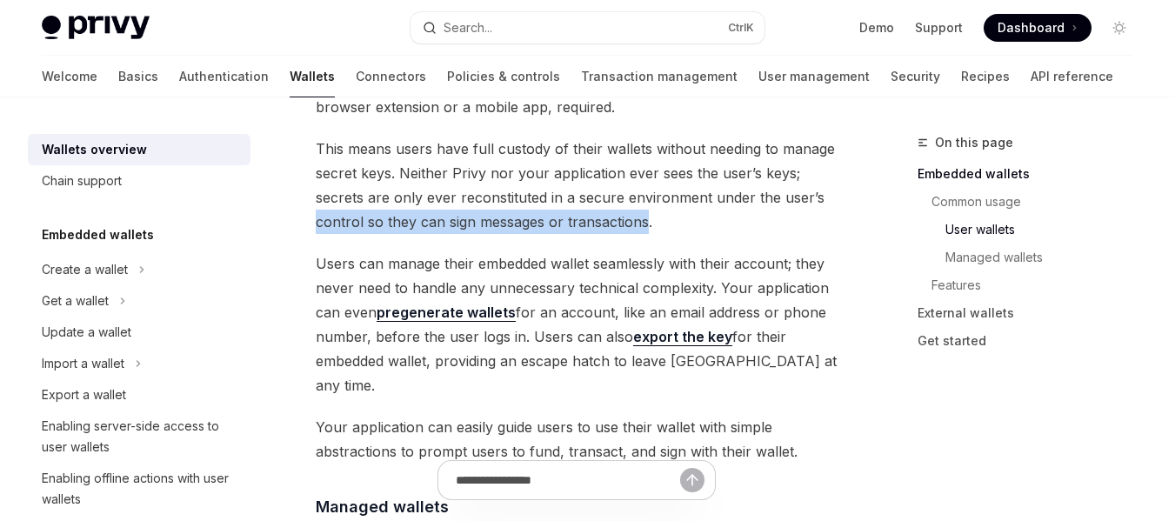
drag, startPoint x: 339, startPoint y: 219, endPoint x: 638, endPoint y: 216, distance: 299.2
click at [638, 216] on span "This means users have full custody of their wallets without needing to manage s…" at bounding box center [577, 185] width 522 height 97
click at [644, 216] on span "This means users have full custody of their wallets without needing to manage s…" at bounding box center [577, 185] width 522 height 97
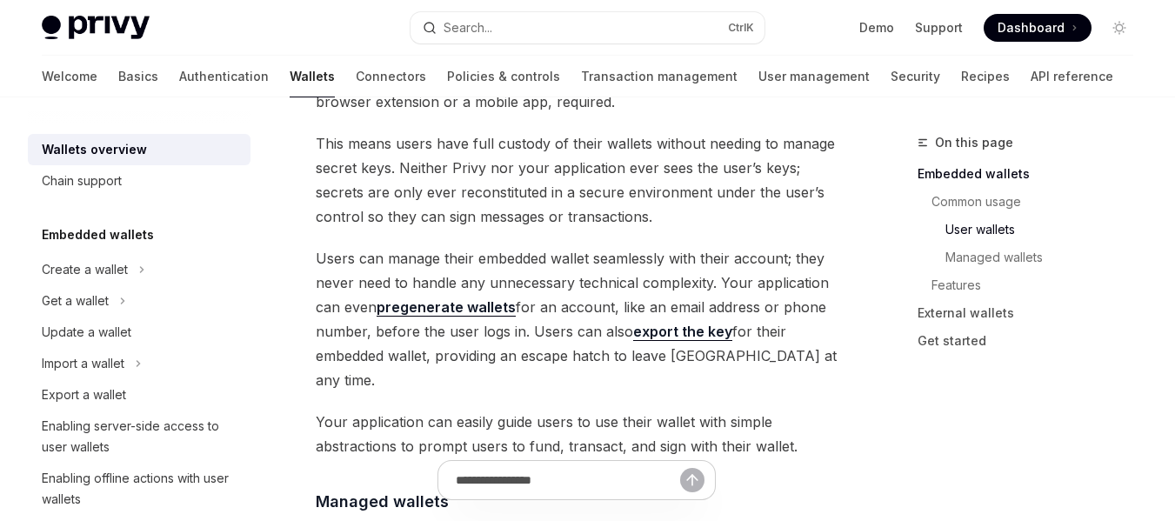
scroll to position [1478, 0]
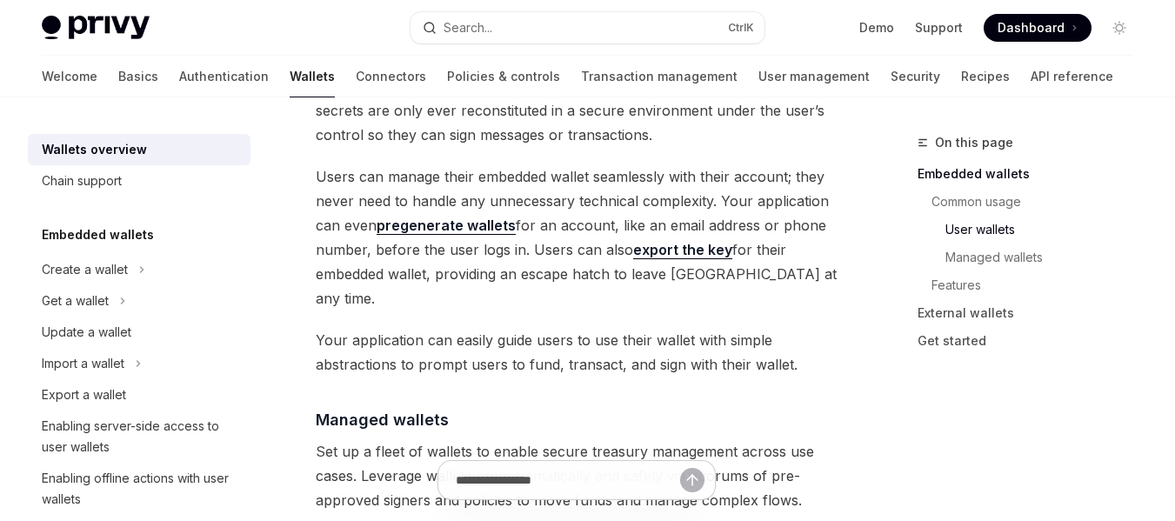
click at [442, 197] on span "Users can manage their embedded wallet seamlessly with their account; they neve…" at bounding box center [577, 237] width 522 height 146
drag, startPoint x: 442, startPoint y: 197, endPoint x: 656, endPoint y: 196, distance: 213.9
click at [655, 196] on span "Users can manage their embedded wallet seamlessly with their account; they neve…" at bounding box center [577, 237] width 522 height 146
click at [533, 246] on span "Users can manage their embedded wallet seamlessly with their account; they neve…" at bounding box center [577, 237] width 522 height 146
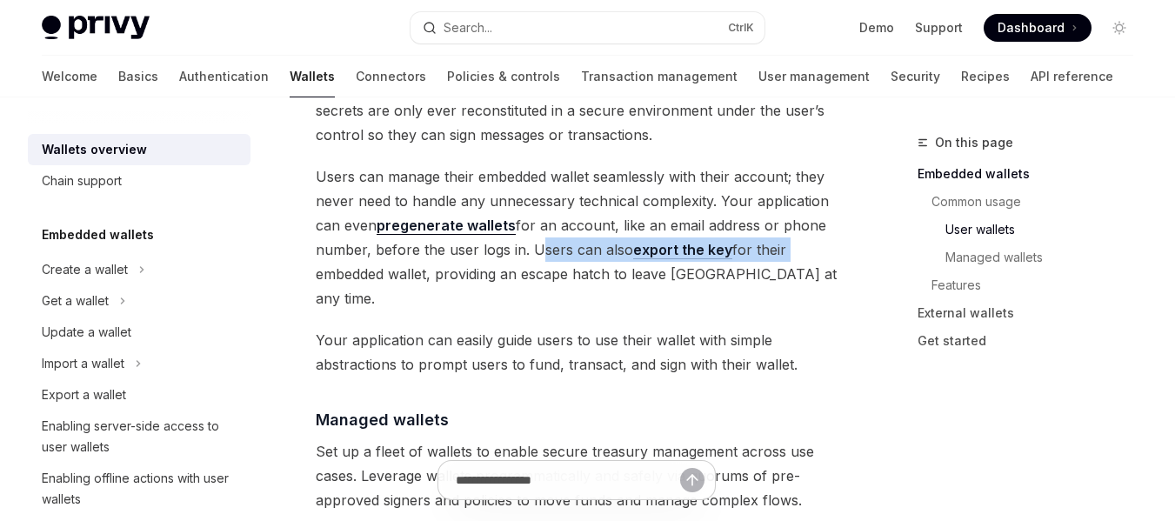
drag, startPoint x: 533, startPoint y: 246, endPoint x: 794, endPoint y: 257, distance: 261.1
click at [794, 257] on span "Users can manage their embedded wallet seamlessly with their account; they neve…" at bounding box center [577, 237] width 522 height 146
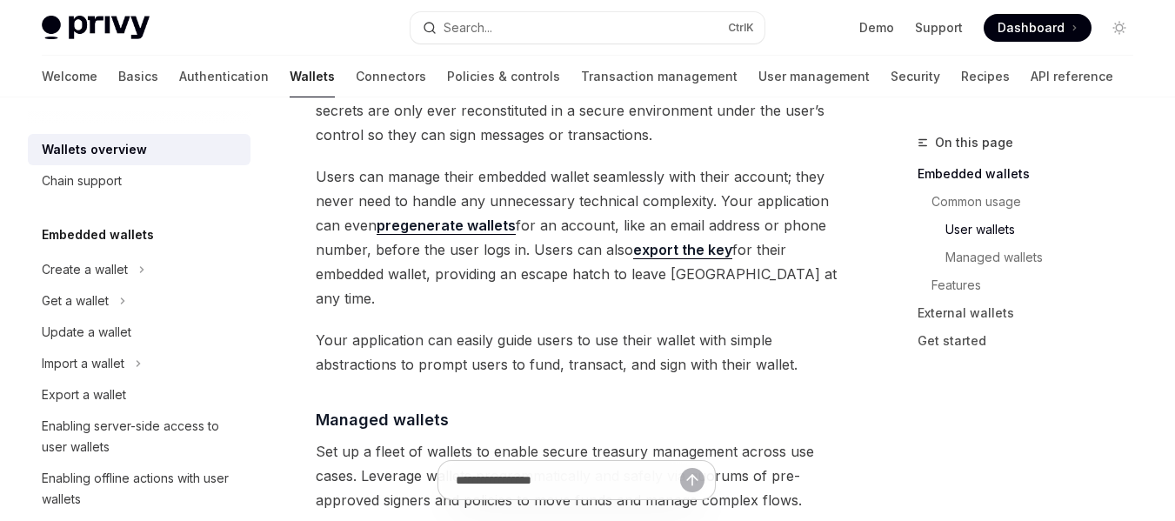
click at [428, 279] on span "Users can manage their embedded wallet seamlessly with their account; they neve…" at bounding box center [577, 237] width 522 height 146
drag, startPoint x: 429, startPoint y: 279, endPoint x: 661, endPoint y: 280, distance: 232.2
click at [661, 280] on span "Users can manage their embedded wallet seamlessly with their account; they neve…" at bounding box center [577, 237] width 522 height 146
click at [343, 328] on span "Your application can easily guide users to use their wallet with simple abstrac…" at bounding box center [577, 352] width 522 height 49
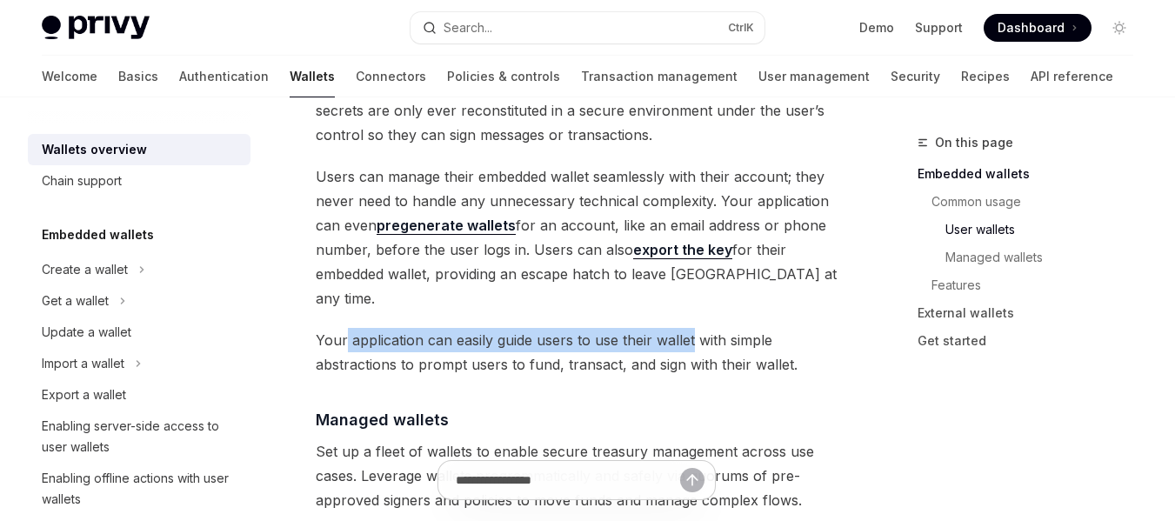
drag, startPoint x: 343, startPoint y: 317, endPoint x: 660, endPoint y: 317, distance: 316.5
click at [660, 328] on span "Your application can easily guide users to use their wallet with simple abstrac…" at bounding box center [577, 352] width 522 height 49
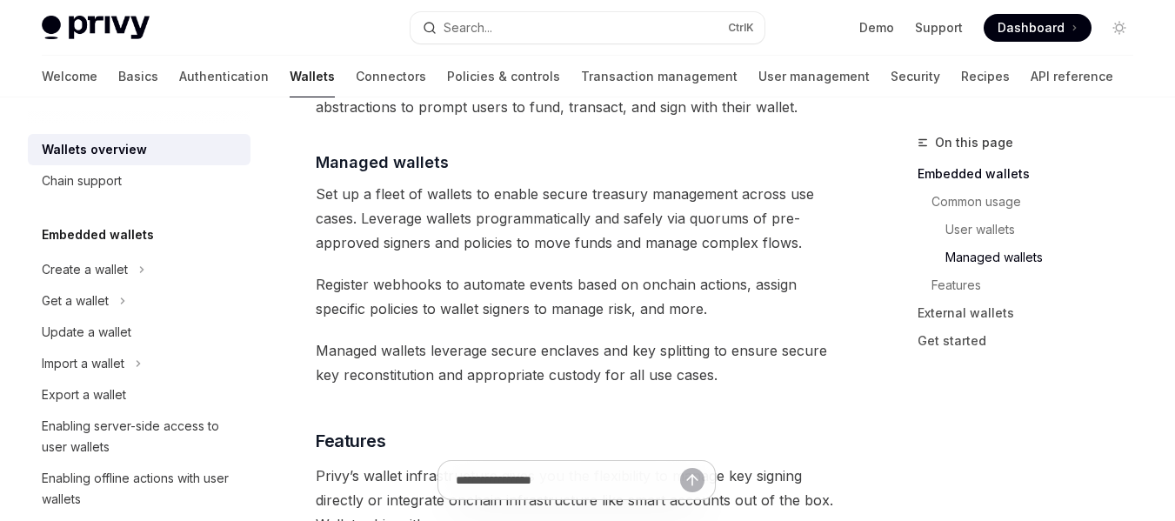
scroll to position [1739, 0]
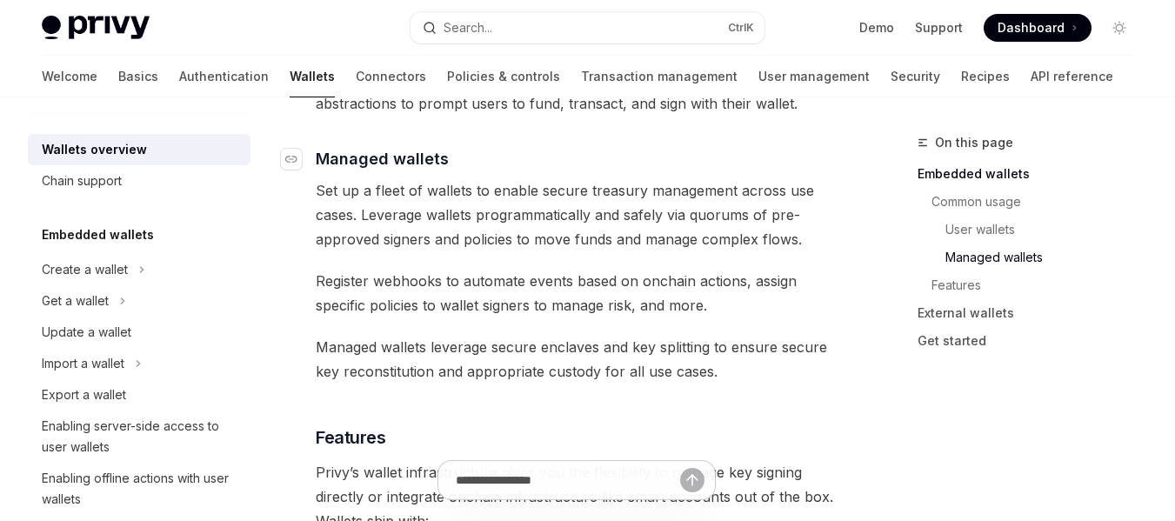
click at [366, 147] on span "Managed wallets" at bounding box center [382, 158] width 133 height 23
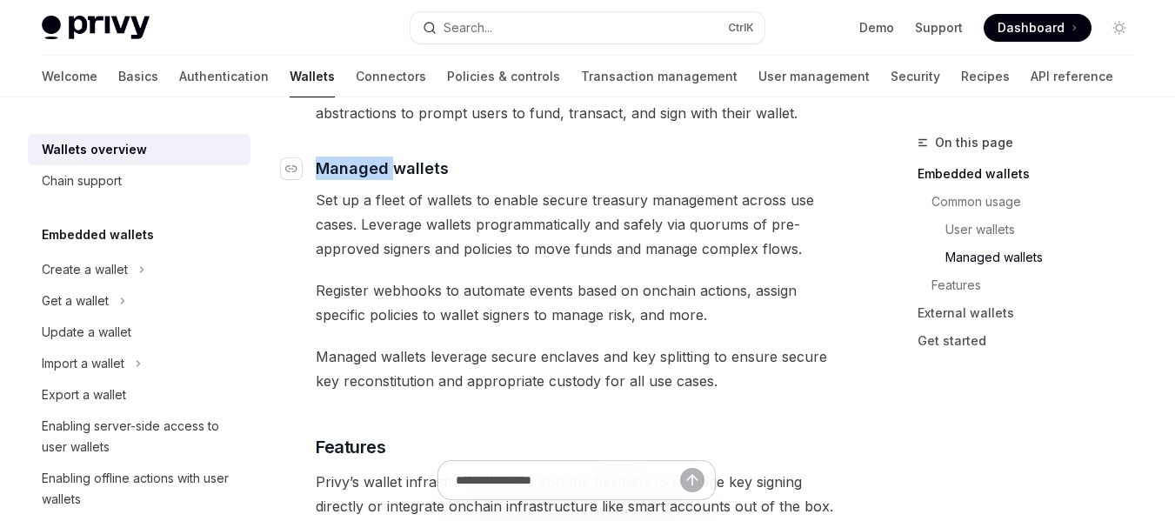
click at [366, 157] on span "Managed wallets" at bounding box center [382, 168] width 133 height 23
click at [587, 161] on div "Privy builds wallet infrastructure that empowers users and applications to tran…" at bounding box center [577, 165] width 522 height 3351
click at [319, 188] on span "Set up a fleet of wallets to enable secure treasury management across use cases…" at bounding box center [577, 224] width 522 height 73
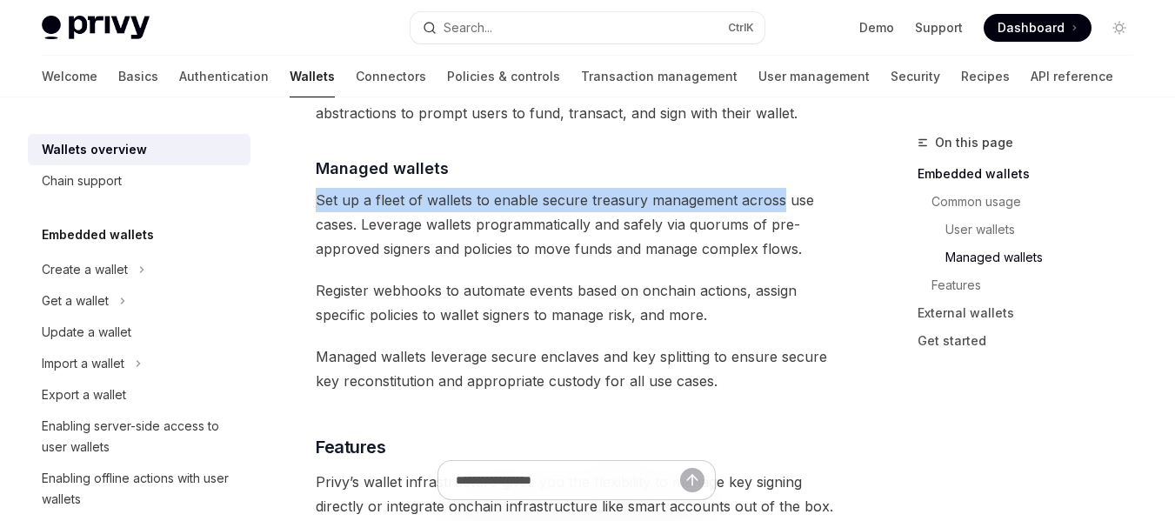
drag, startPoint x: 319, startPoint y: 170, endPoint x: 769, endPoint y: 177, distance: 449.6
click at [769, 188] on span "Set up a fleet of wallets to enable secure treasury management across use cases…" at bounding box center [577, 224] width 522 height 73
click at [544, 188] on span "Set up a fleet of wallets to enable secure treasury management across use cases…" at bounding box center [577, 224] width 522 height 73
drag, startPoint x: 544, startPoint y: 177, endPoint x: 758, endPoint y: 181, distance: 214.8
click at [758, 188] on span "Set up a fleet of wallets to enable secure treasury management across use cases…" at bounding box center [577, 224] width 522 height 73
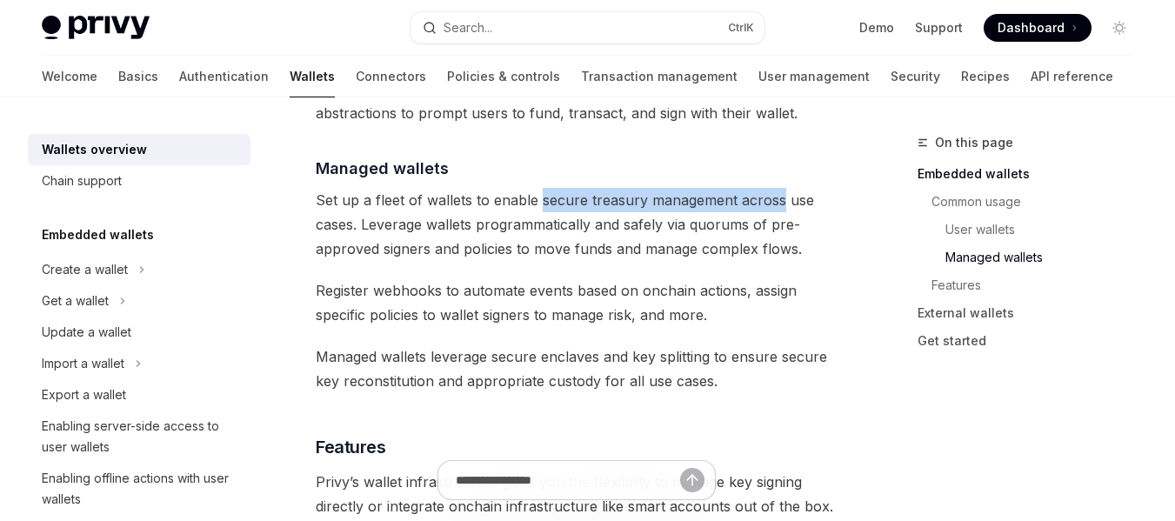
click at [758, 188] on span "Set up a fleet of wallets to enable secure treasury management across use cases…" at bounding box center [577, 224] width 522 height 73
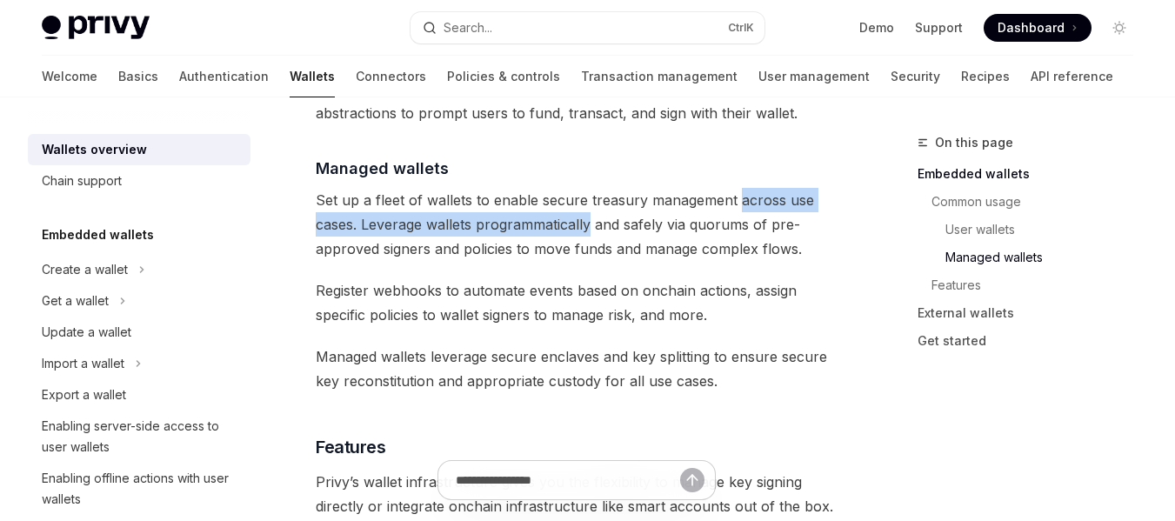
drag, startPoint x: 758, startPoint y: 181, endPoint x: 483, endPoint y: 191, distance: 275.0
click at [483, 191] on span "Set up a fleet of wallets to enable secure treasury management across use cases…" at bounding box center [577, 224] width 522 height 73
click at [399, 195] on span "Set up a fleet of wallets to enable secure treasury management across use cases…" at bounding box center [577, 224] width 522 height 73
drag, startPoint x: 399, startPoint y: 195, endPoint x: 598, endPoint y: 199, distance: 199.2
click at [598, 199] on span "Set up a fleet of wallets to enable secure treasury management across use cases…" at bounding box center [577, 224] width 522 height 73
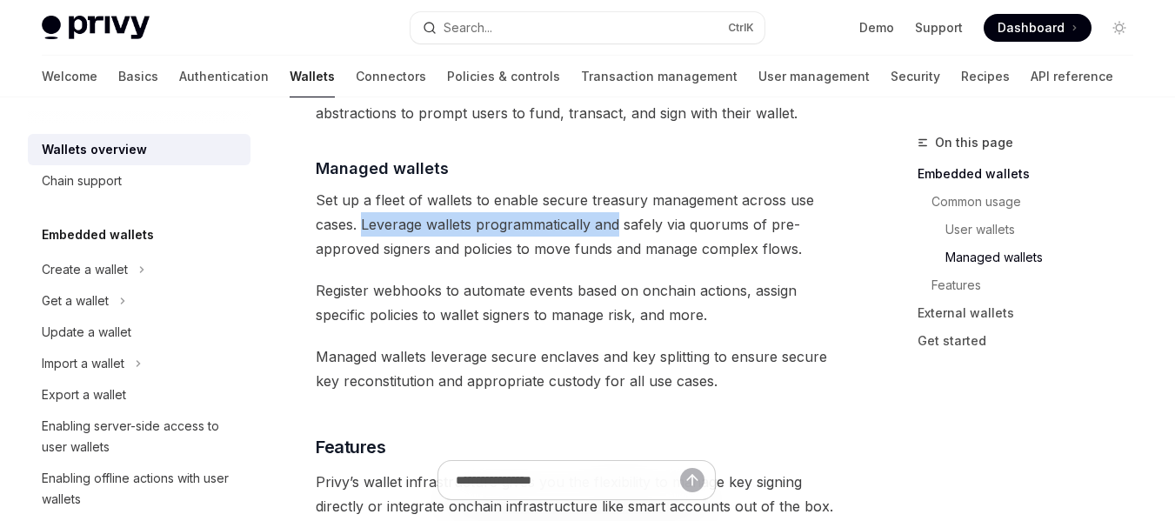
click at [598, 199] on span "Set up a fleet of wallets to enable secure treasury management across use cases…" at bounding box center [577, 224] width 522 height 73
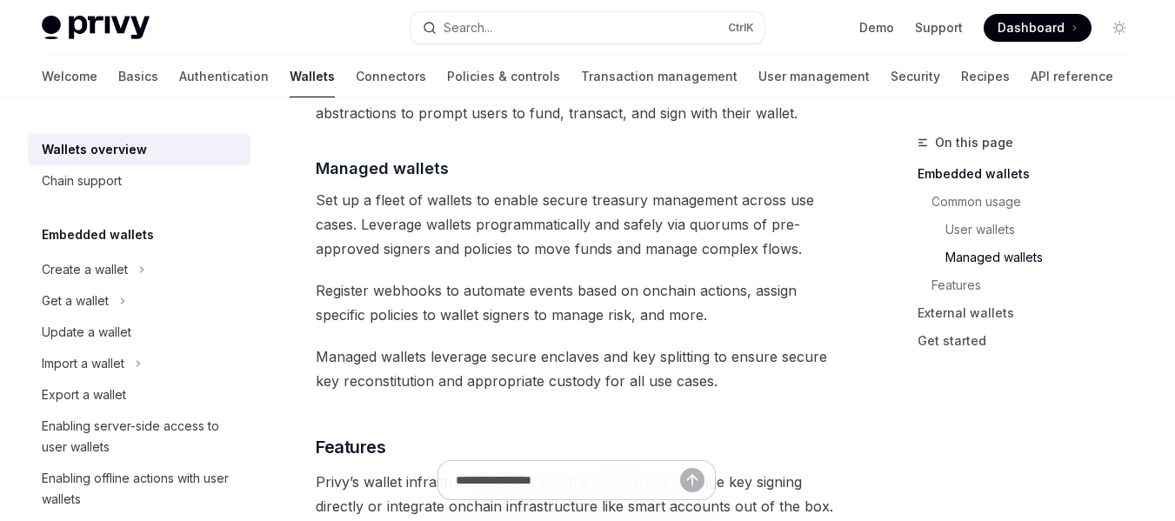
click at [488, 205] on span "Set up a fleet of wallets to enable secure treasury management across use cases…" at bounding box center [577, 224] width 522 height 73
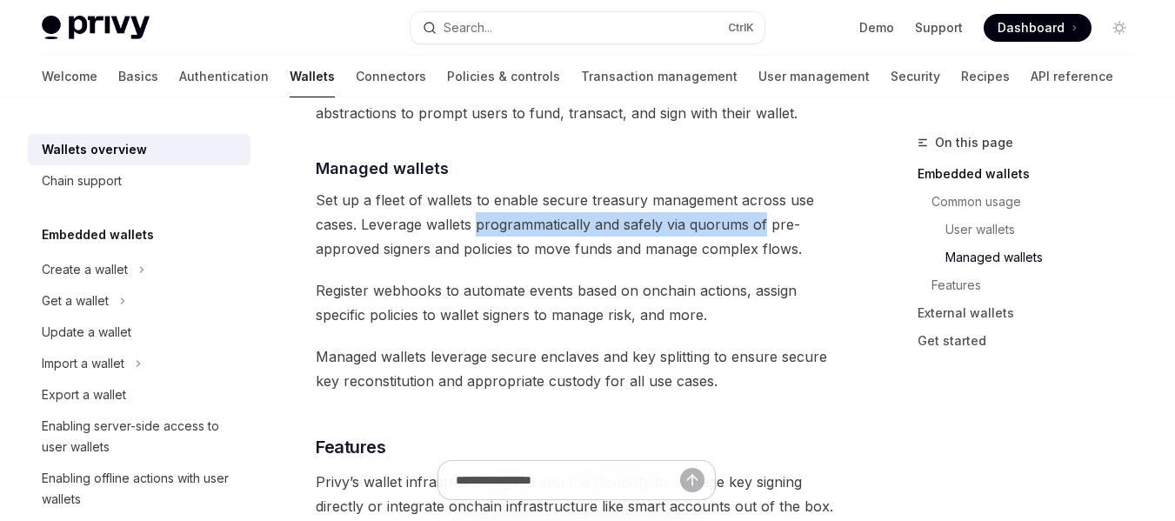
drag, startPoint x: 488, startPoint y: 205, endPoint x: 753, endPoint y: 205, distance: 265.2
click at [753, 205] on span "Set up a fleet of wallets to enable secure treasury management across use cases…" at bounding box center [577, 224] width 522 height 73
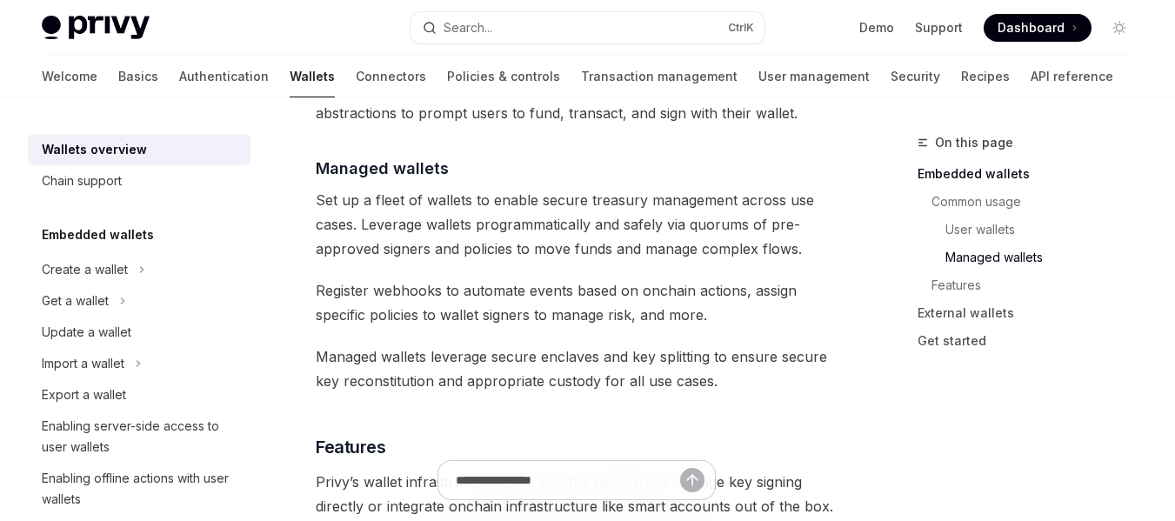
click at [359, 227] on span "Set up a fleet of wallets to enable secure treasury management across use cases…" at bounding box center [577, 224] width 522 height 73
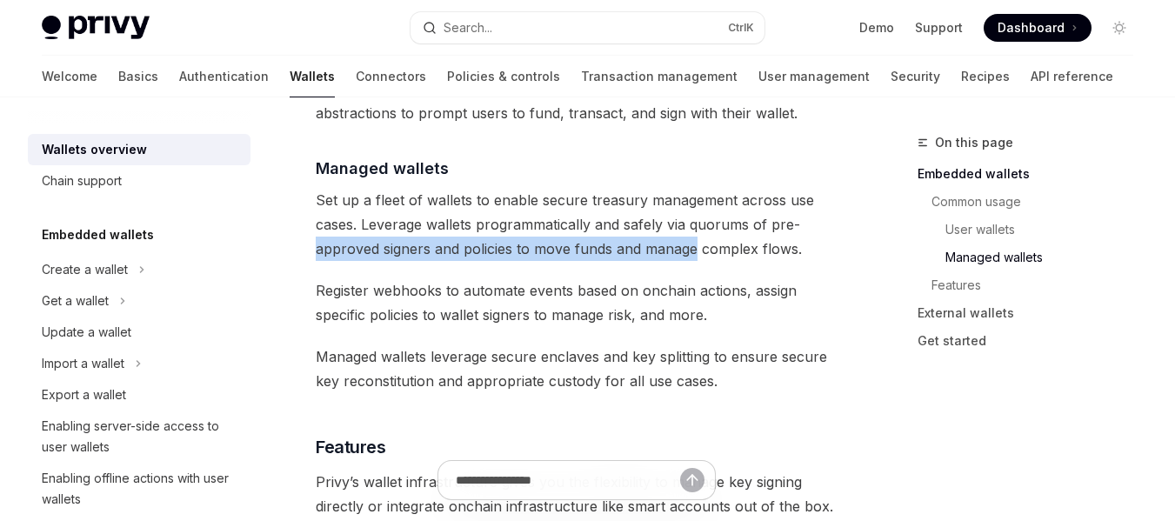
drag, startPoint x: 359, startPoint y: 227, endPoint x: 661, endPoint y: 229, distance: 301.8
click at [661, 229] on span "Set up a fleet of wallets to enable secure treasury management across use cases…" at bounding box center [577, 224] width 522 height 73
drag, startPoint x: 661, startPoint y: 229, endPoint x: 430, endPoint y: 224, distance: 230.5
click at [430, 224] on span "Set up a fleet of wallets to enable secure treasury management across use cases…" at bounding box center [577, 224] width 522 height 73
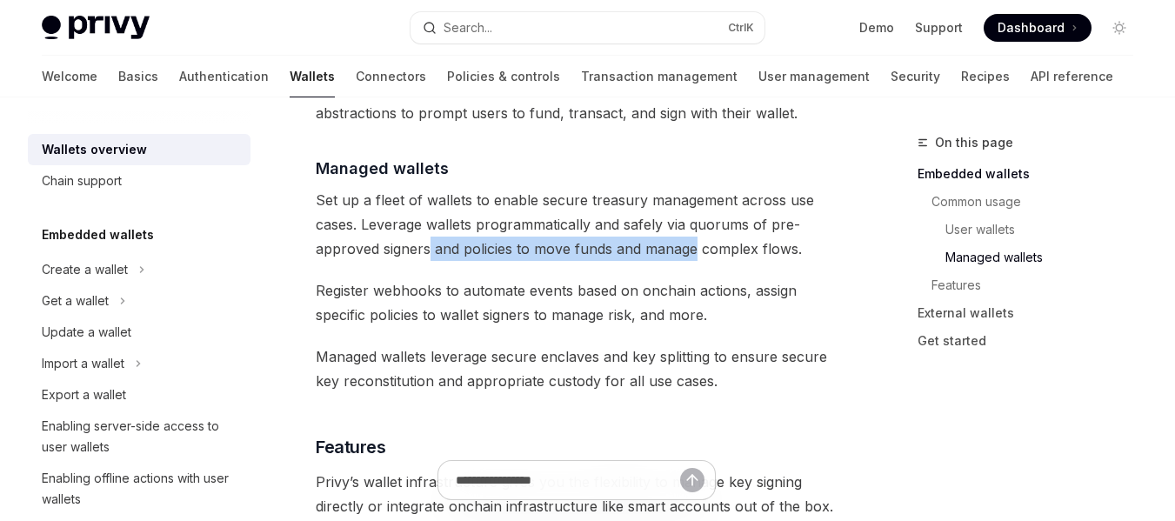
click at [529, 232] on span "Set up a fleet of wallets to enable secure treasury management across use cases…" at bounding box center [577, 224] width 522 height 73
drag, startPoint x: 529, startPoint y: 232, endPoint x: 730, endPoint y: 228, distance: 200.9
click at [730, 228] on span "Set up a fleet of wallets to enable secure treasury management across use cases…" at bounding box center [577, 224] width 522 height 73
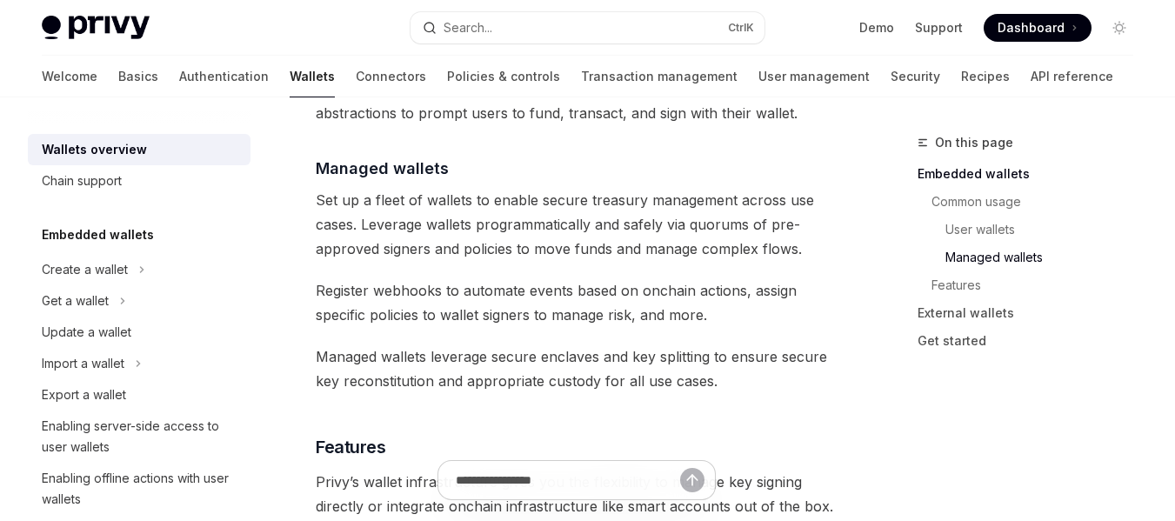
click at [337, 278] on span "Register webhooks to automate events based on onchain actions, assign specific …" at bounding box center [577, 302] width 522 height 49
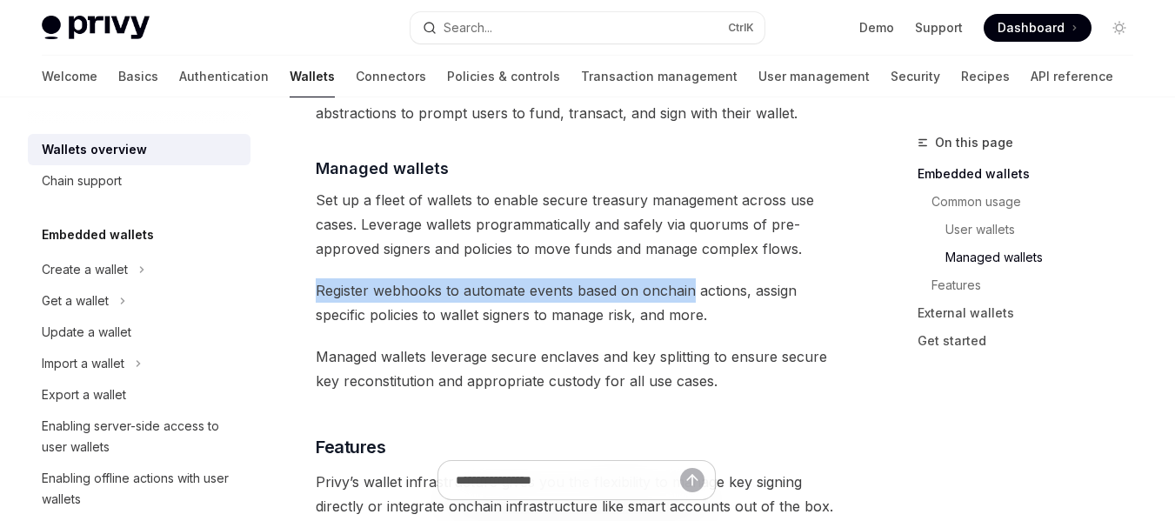
drag, startPoint x: 337, startPoint y: 262, endPoint x: 739, endPoint y: 274, distance: 401.9
click at [739, 278] on span "Register webhooks to automate events based on onchain actions, assign specific …" at bounding box center [577, 302] width 522 height 49
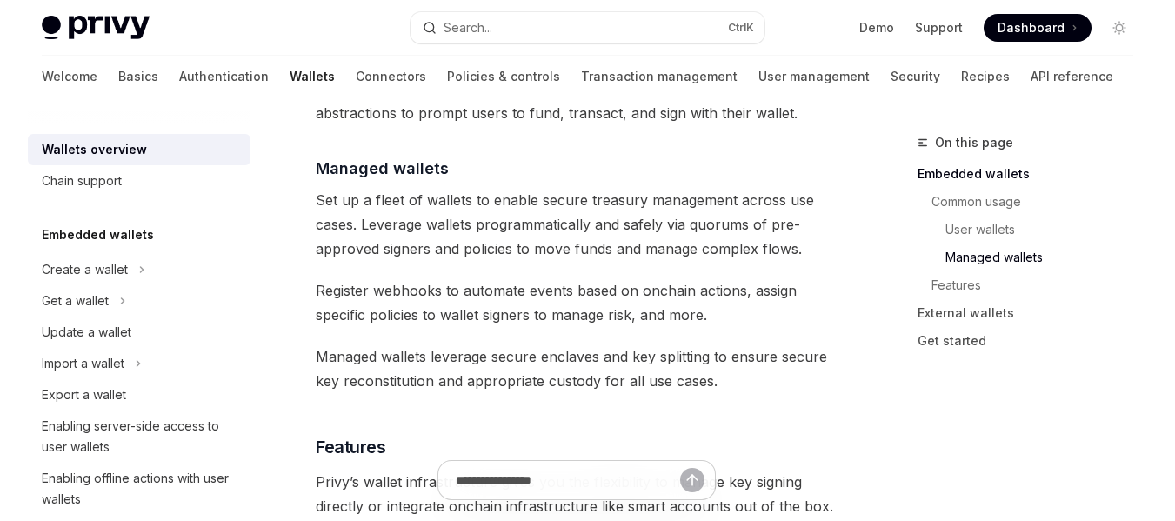
click at [577, 290] on span "Register webhooks to automate events based on onchain actions, assign specific …" at bounding box center [577, 302] width 522 height 49
click at [529, 278] on span "Register webhooks to automate events based on onchain actions, assign specific …" at bounding box center [577, 302] width 522 height 49
drag, startPoint x: 529, startPoint y: 270, endPoint x: 776, endPoint y: 267, distance: 247.0
click at [776, 278] on span "Register webhooks to automate events based on onchain actions, assign specific …" at bounding box center [577, 302] width 522 height 49
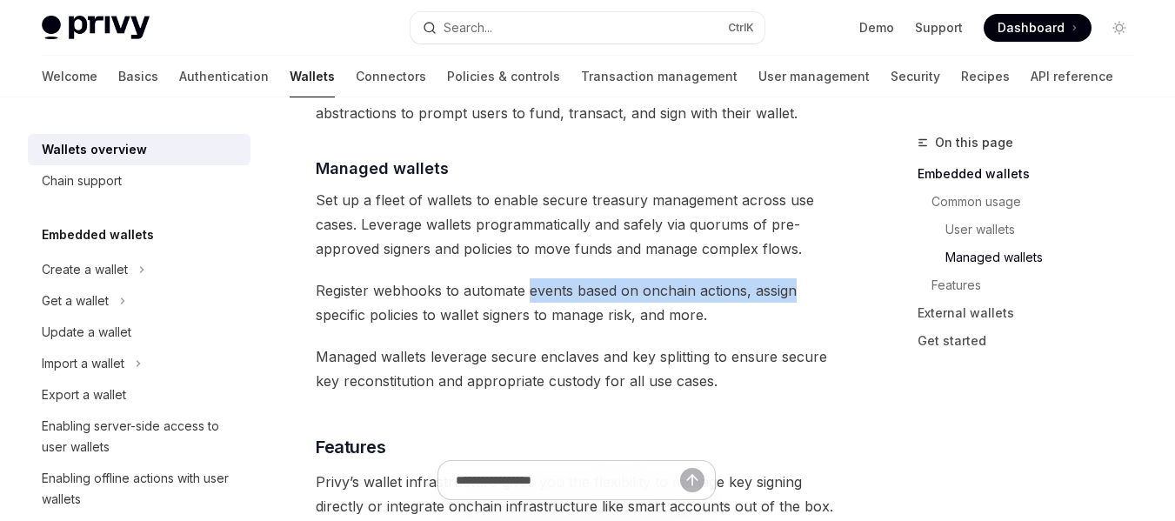
click at [776, 278] on span "Register webhooks to automate events based on onchain actions, assign specific …" at bounding box center [577, 302] width 522 height 49
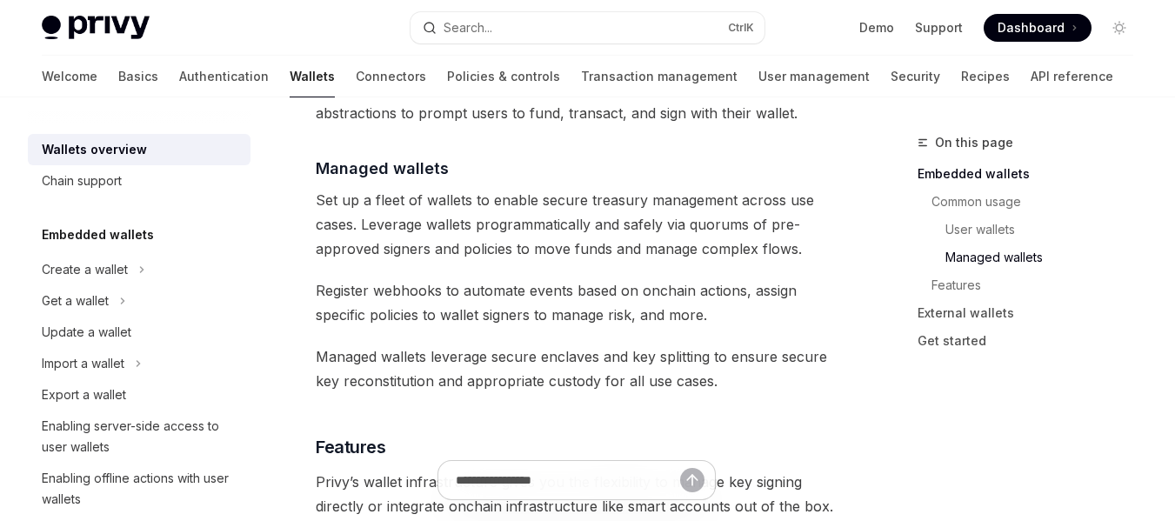
click at [342, 286] on span "Register webhooks to automate events based on onchain actions, assign specific …" at bounding box center [577, 302] width 522 height 49
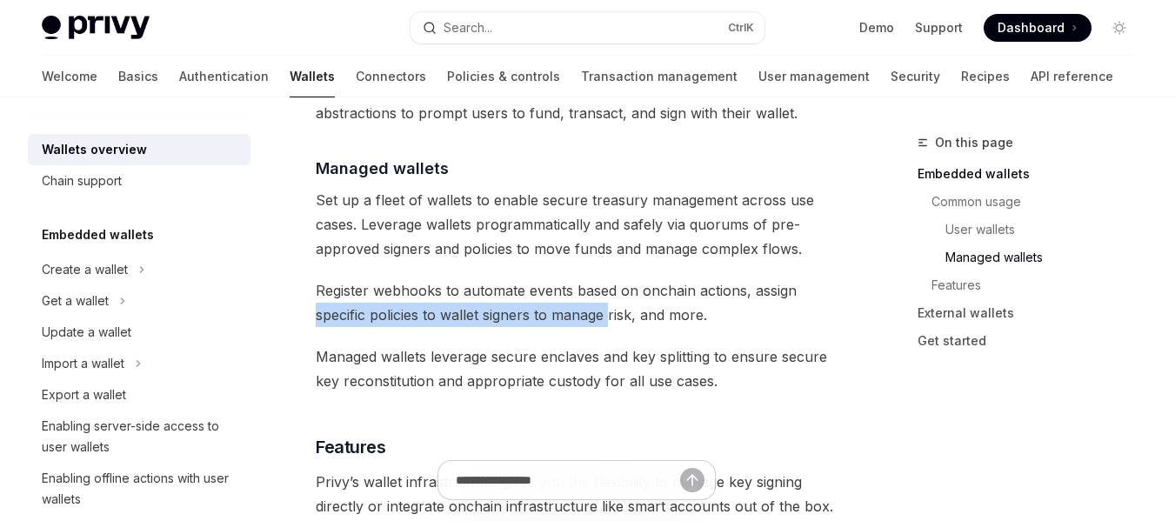
drag, startPoint x: 342, startPoint y: 286, endPoint x: 608, endPoint y: 285, distance: 266.1
click at [608, 285] on span "Register webhooks to automate events based on onchain actions, assign specific …" at bounding box center [577, 302] width 522 height 49
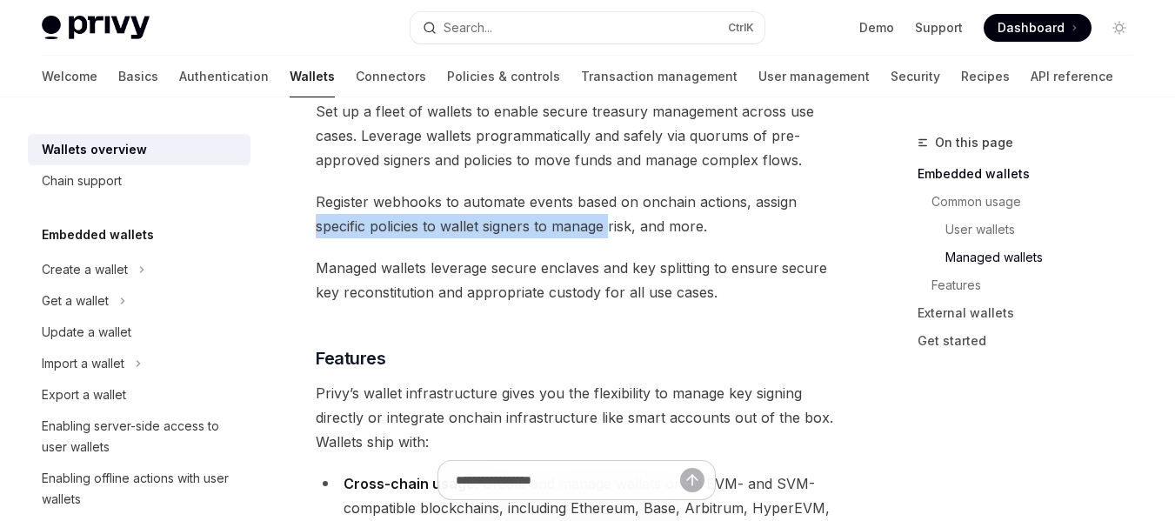
scroll to position [1904, 0]
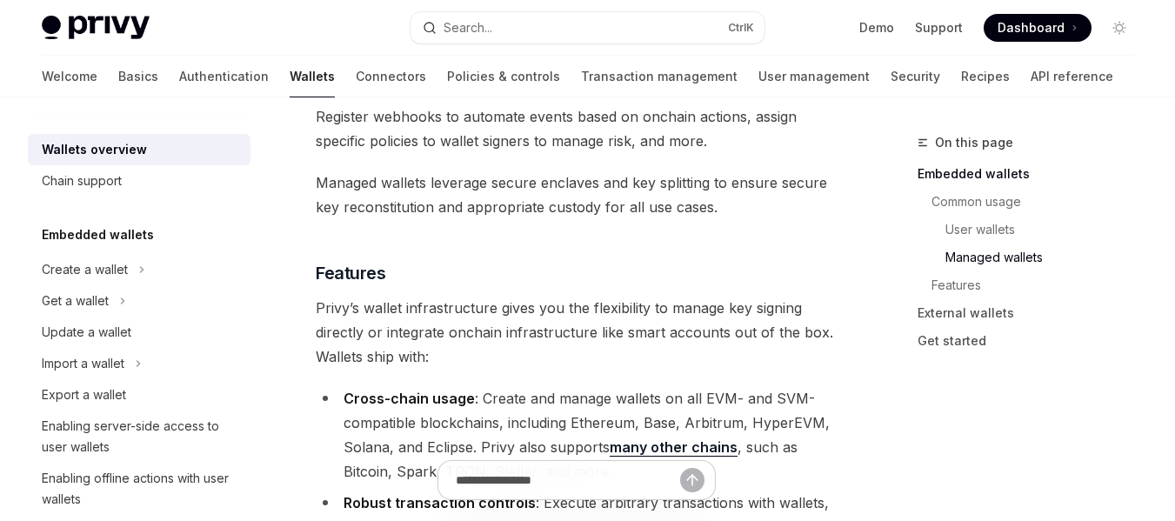
click at [545, 170] on span "Managed wallets leverage secure enclaves and key splitting to ensure secure key…" at bounding box center [577, 194] width 522 height 49
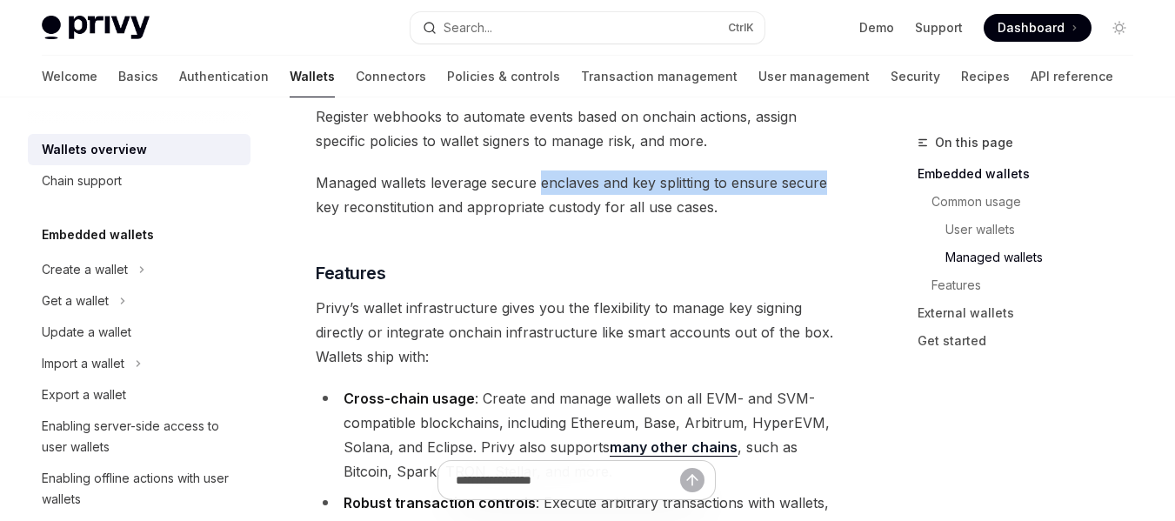
drag, startPoint x: 562, startPoint y: 155, endPoint x: 797, endPoint y: 158, distance: 235.7
click at [797, 170] on span "Managed wallets leverage secure enclaves and key splitting to ensure secure key…" at bounding box center [577, 194] width 522 height 49
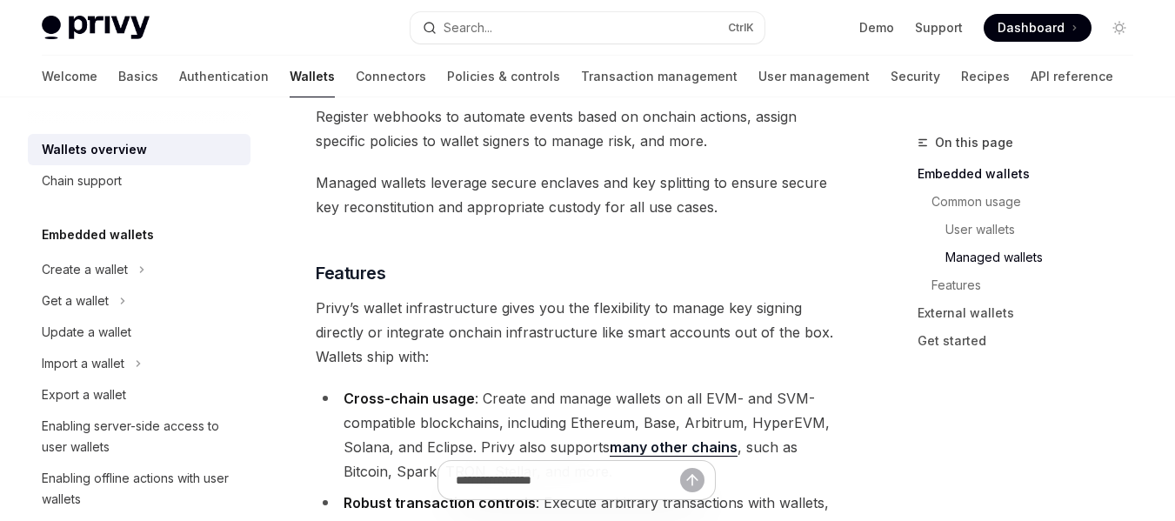
click at [315, 177] on div "Overview OpenAI Open in ChatGPT OpenAI Open in ChatGPT Privy builds wallet infr…" at bounding box center [413, 88] width 855 height 3718
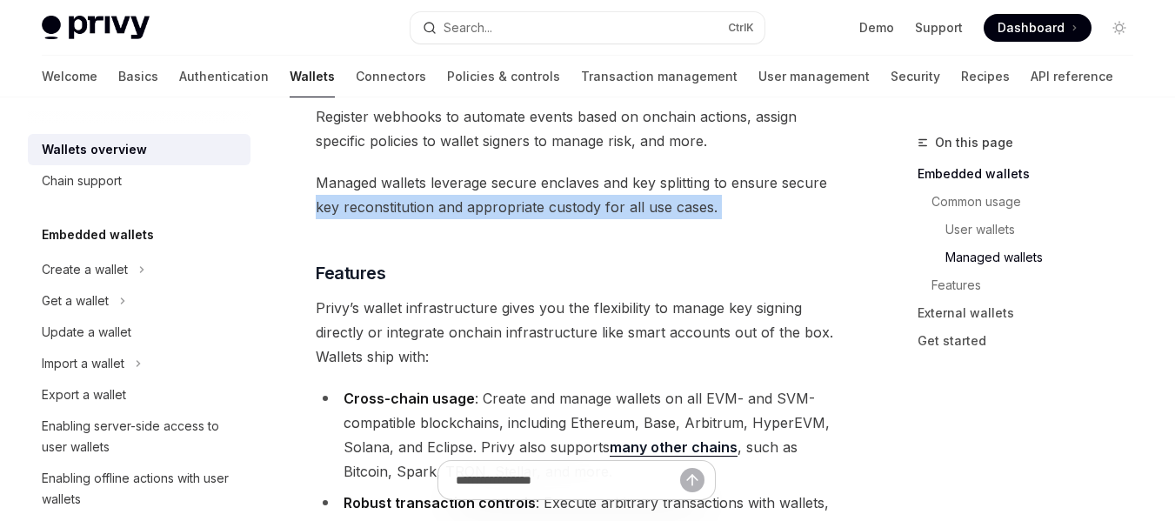
drag, startPoint x: 315, startPoint y: 177, endPoint x: 860, endPoint y: 182, distance: 545.3
click at [860, 182] on div "On this page Embedded wallets Common usage User wallets Managed wallets Feature…" at bounding box center [587, 70] width 1119 height 3753
click at [699, 192] on span "Managed wallets leverage secure enclaves and key splitting to ensure secure key…" at bounding box center [577, 194] width 522 height 49
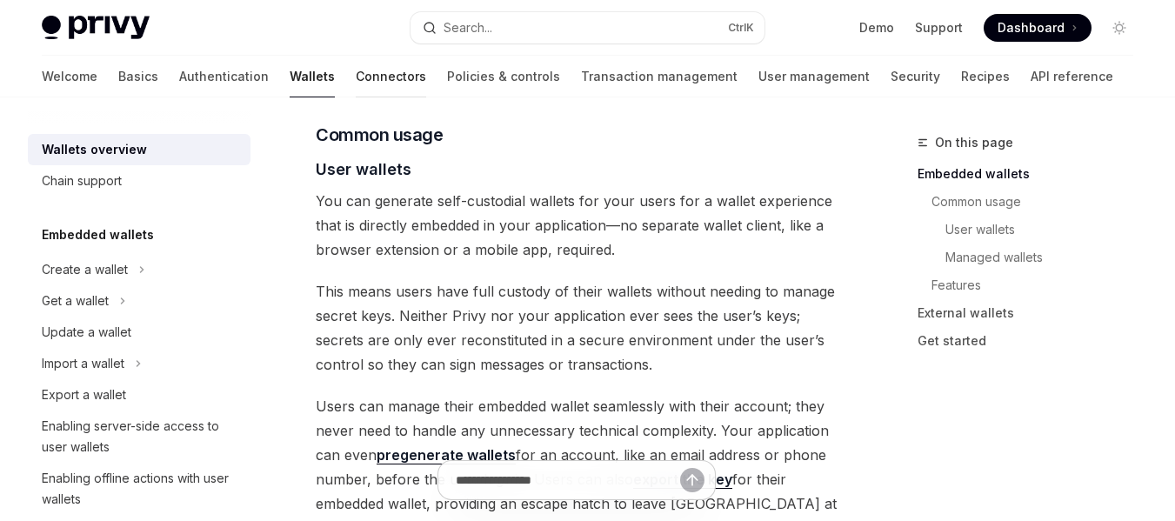
scroll to position [1131, 0]
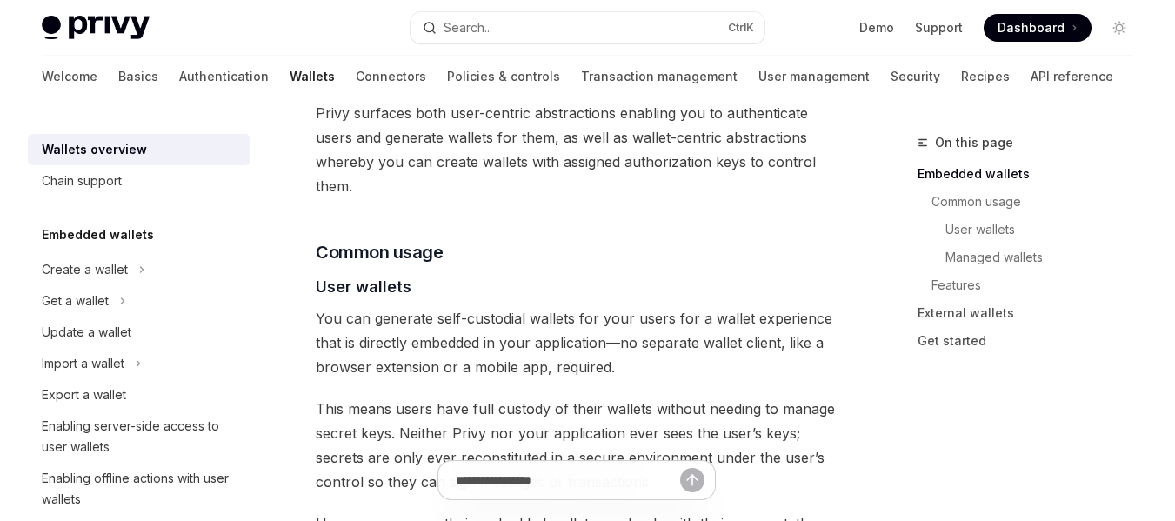
type textarea "*"
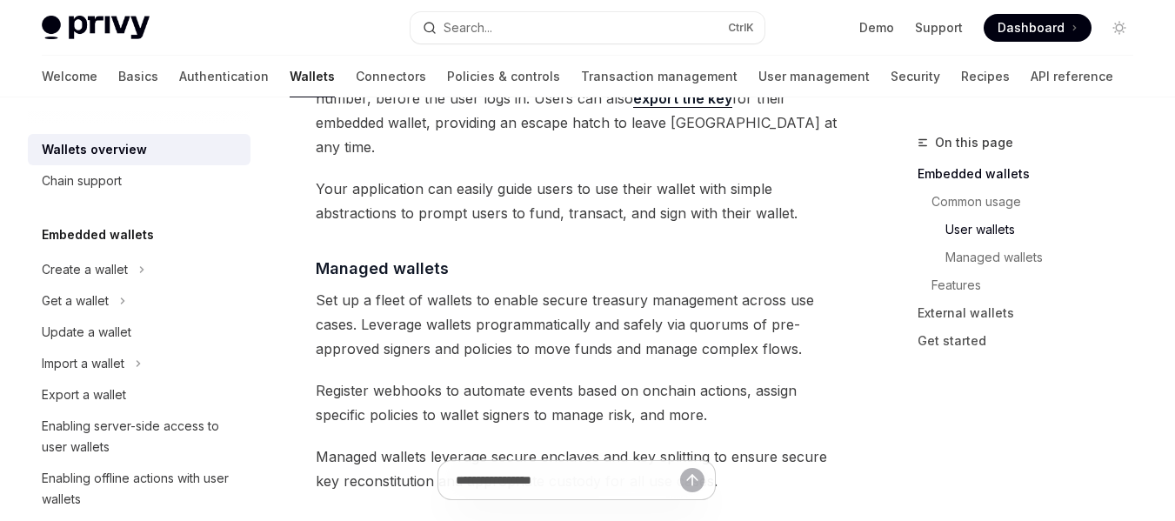
scroll to position [1739, 0]
